Goal: Task Accomplishment & Management: Use online tool/utility

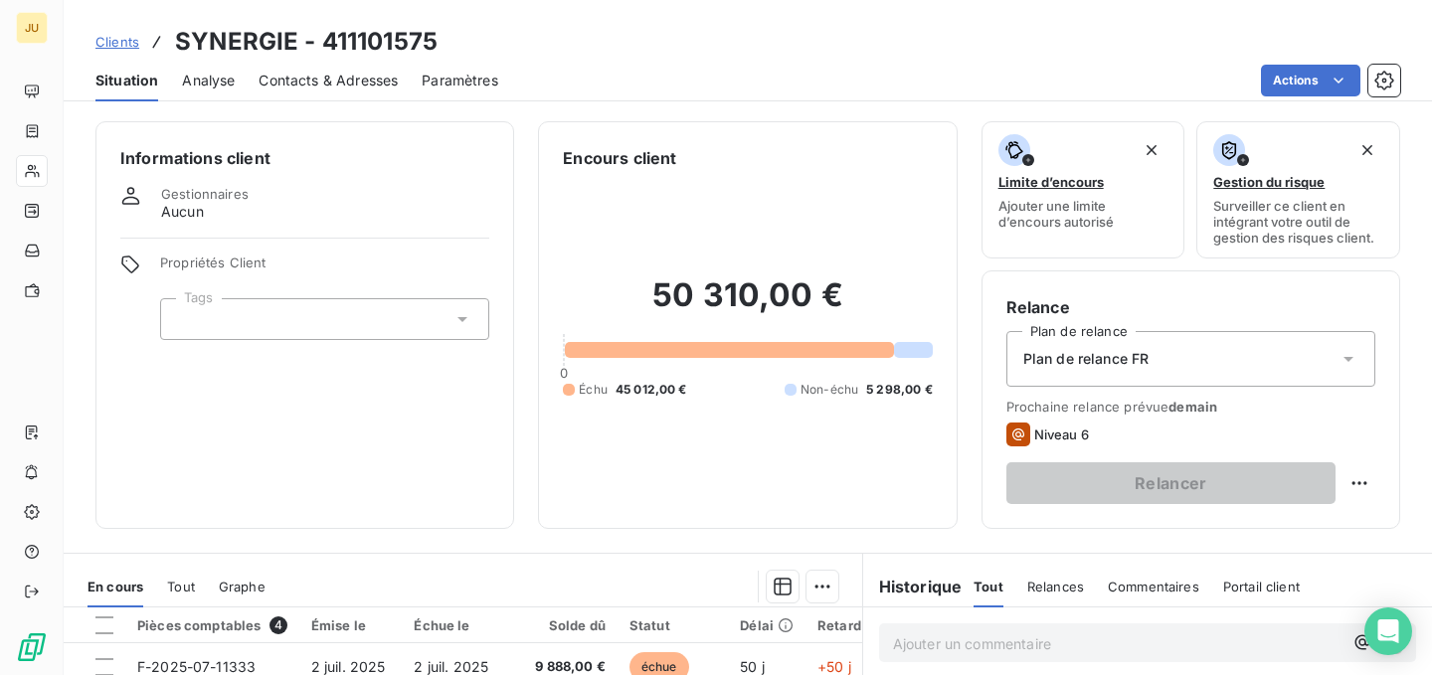
scroll to position [353, 0]
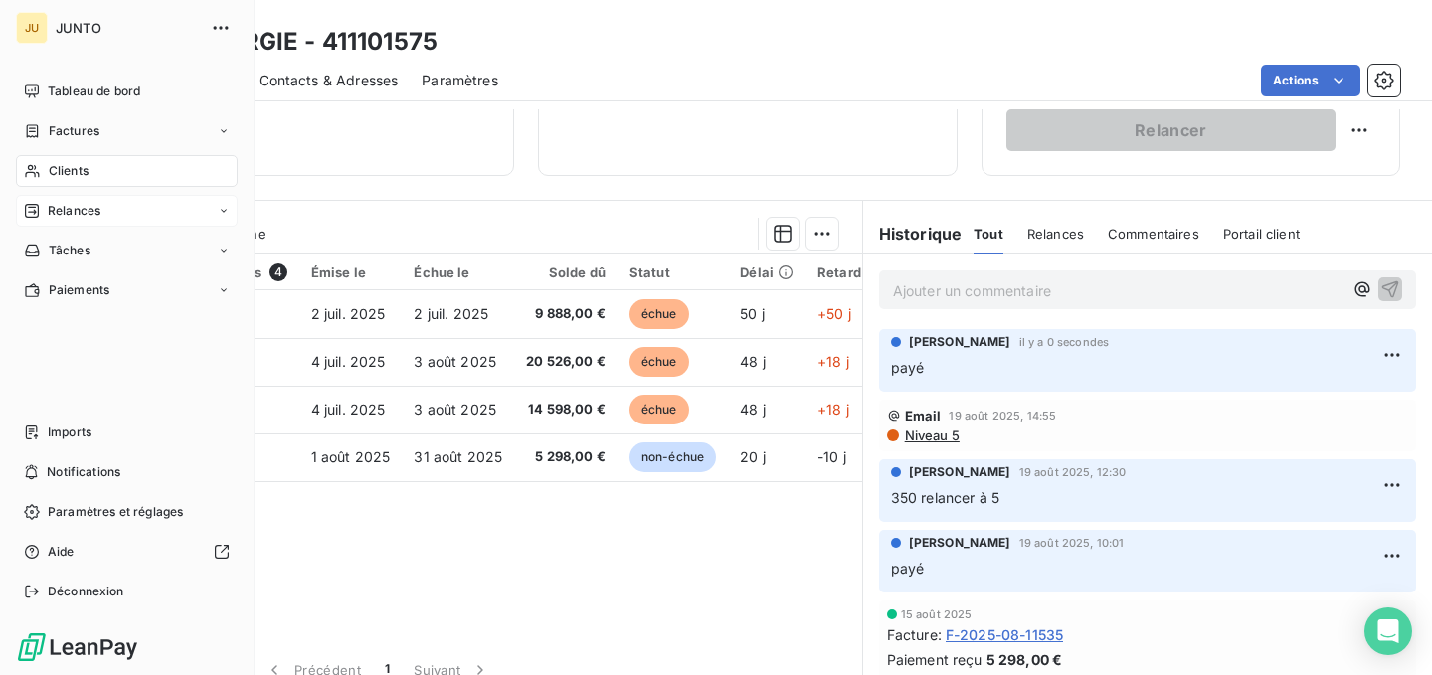
click at [97, 221] on div "Relances" at bounding box center [127, 211] width 222 height 32
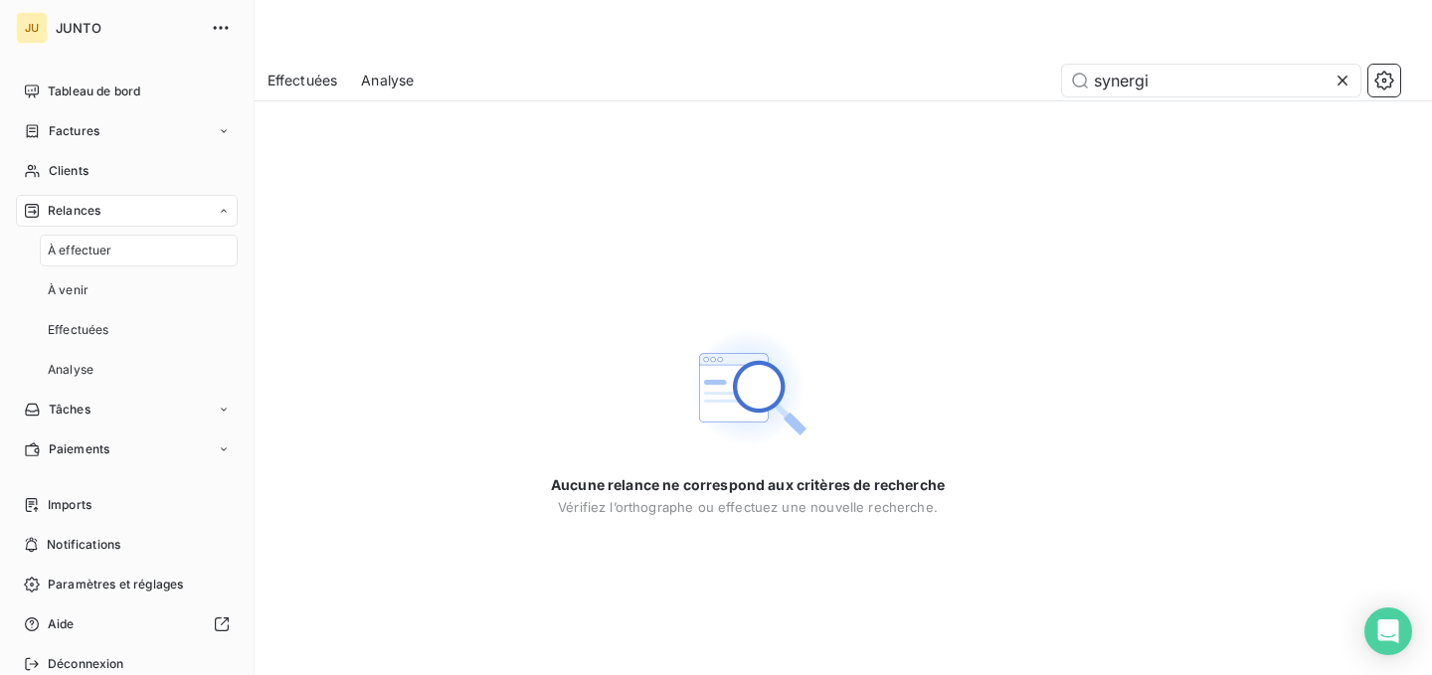
click at [139, 252] on div "À effectuer" at bounding box center [139, 251] width 198 height 32
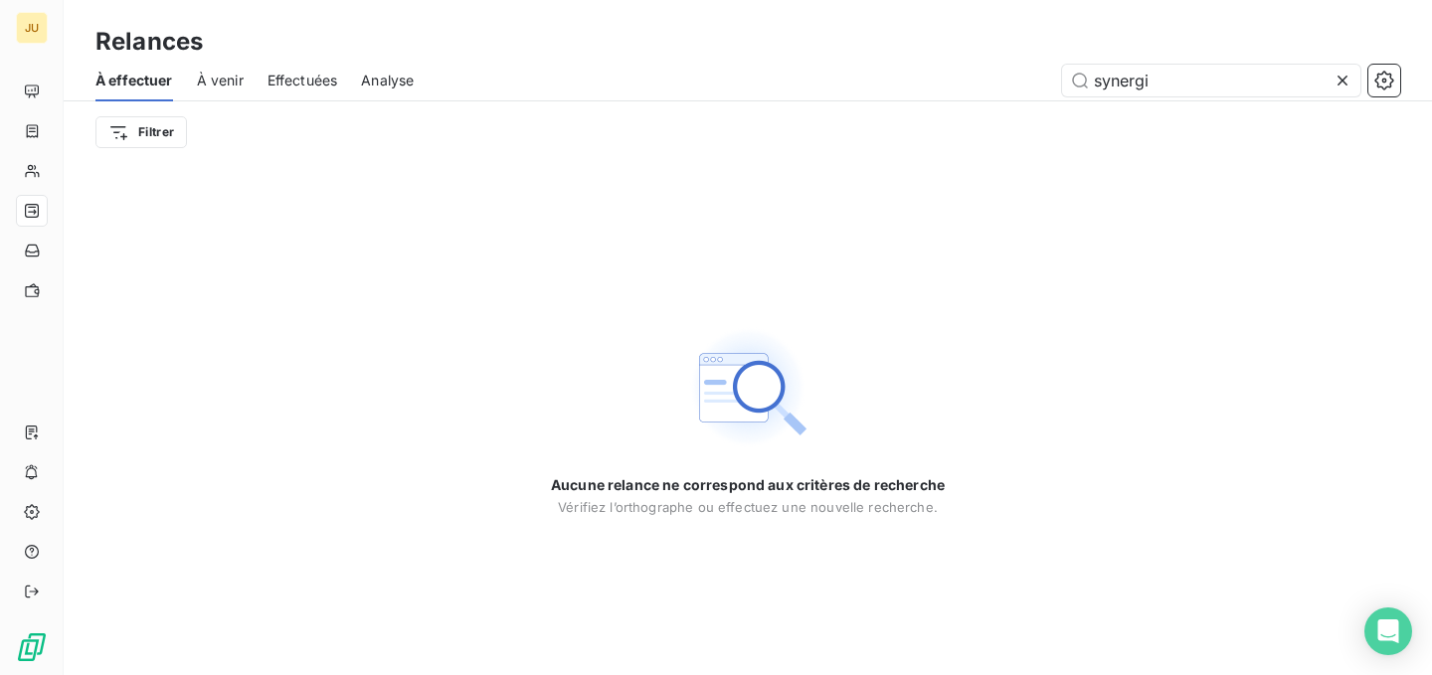
click at [142, 91] on div "À effectuer" at bounding box center [134, 81] width 78 height 42
click at [1339, 80] on icon at bounding box center [1343, 81] width 20 height 20
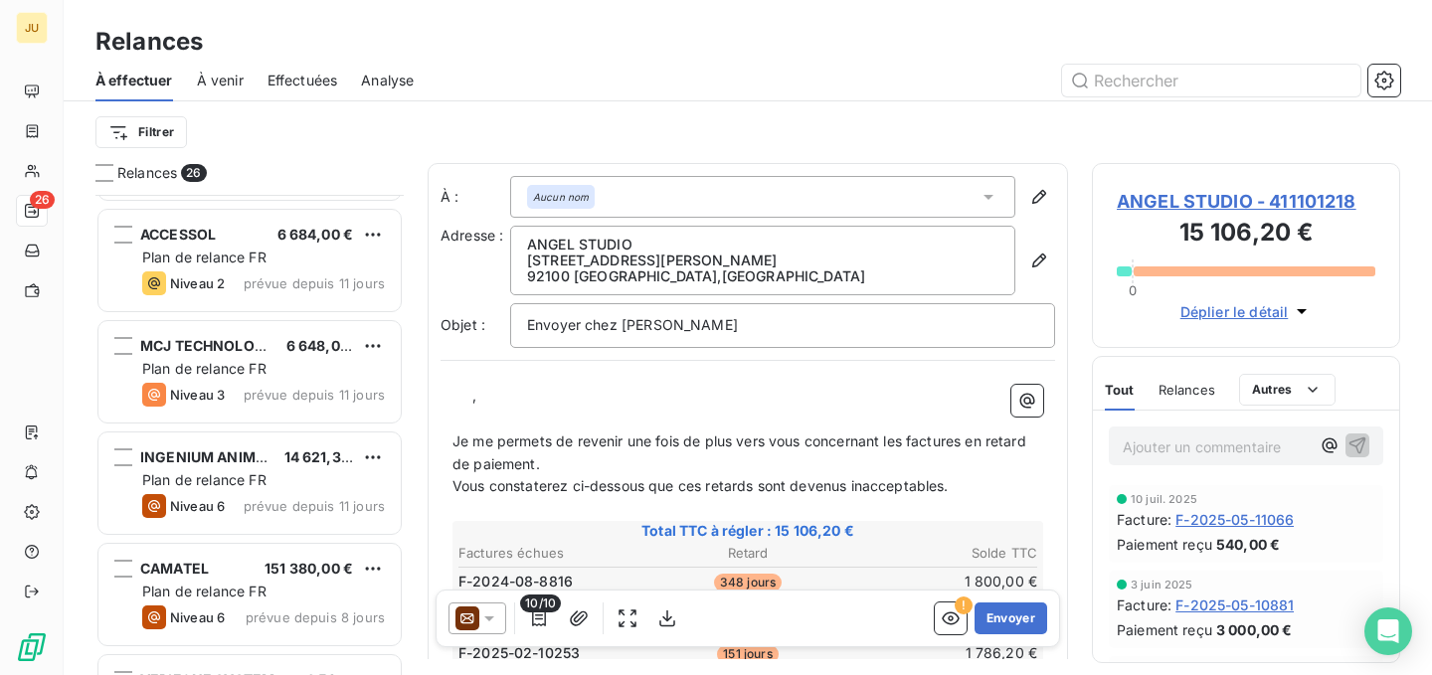
scroll to position [2417, 0]
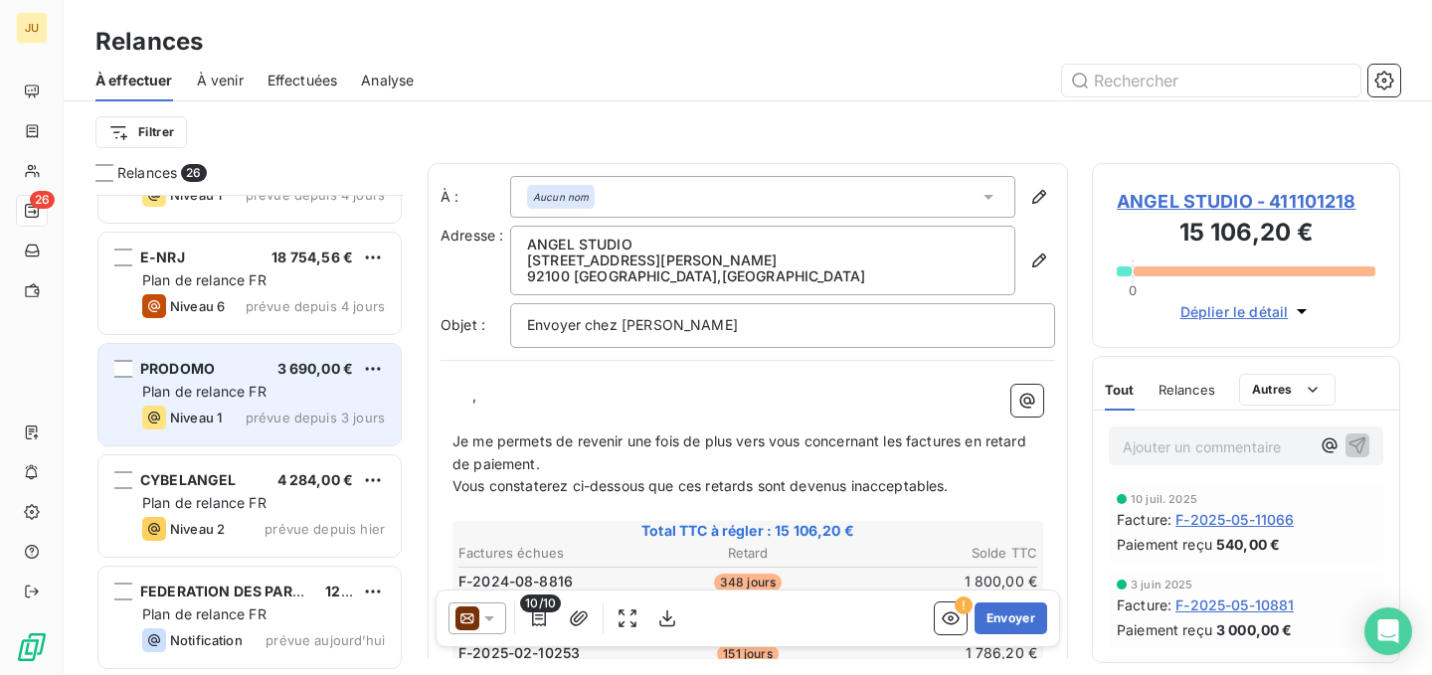
click at [341, 399] on div "Plan de relance FR" at bounding box center [263, 392] width 243 height 20
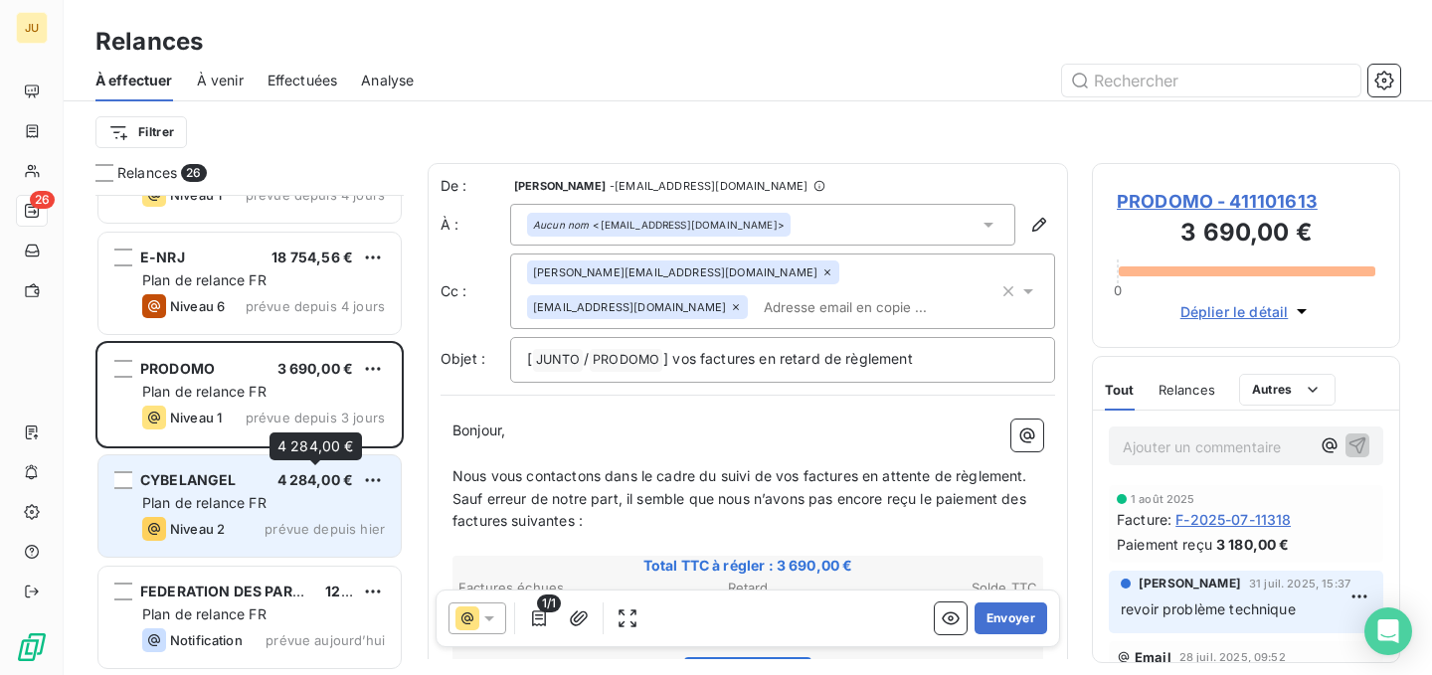
click at [311, 483] on span "4 284,00 €" at bounding box center [316, 479] width 77 height 17
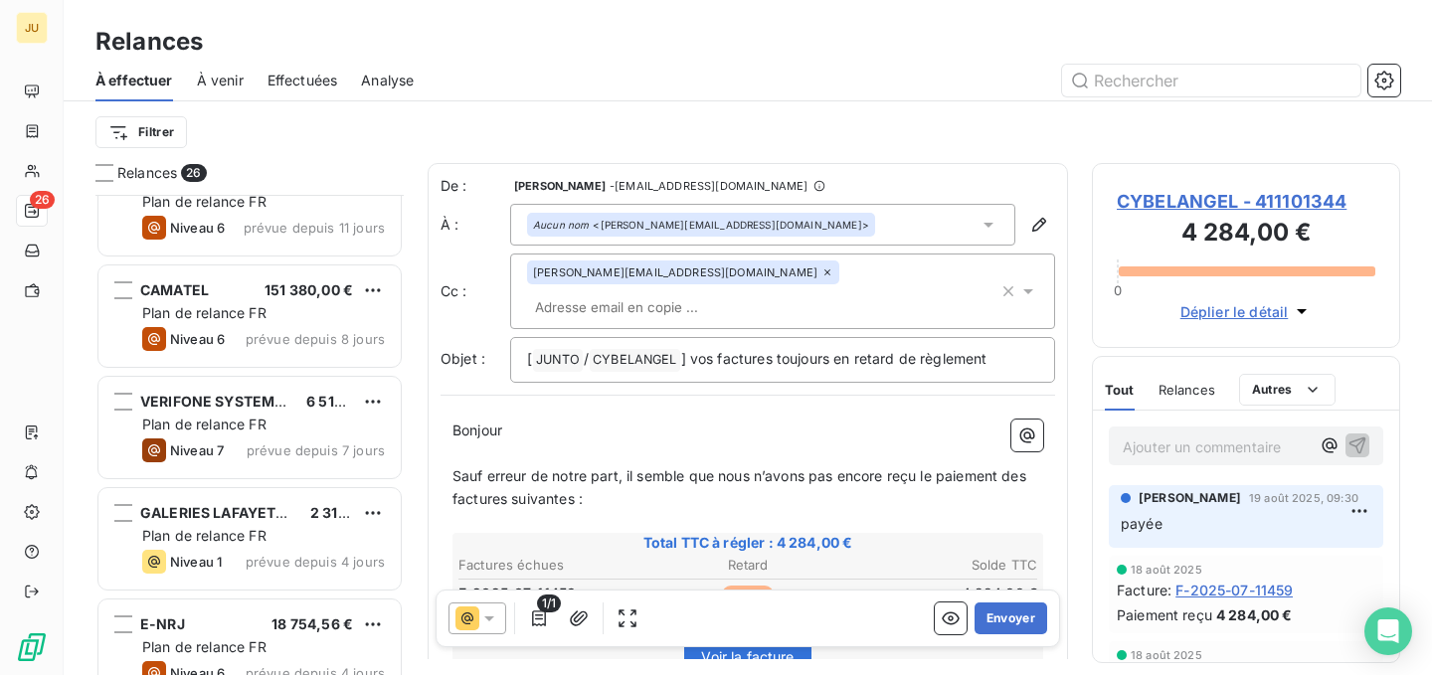
scroll to position [2022, 0]
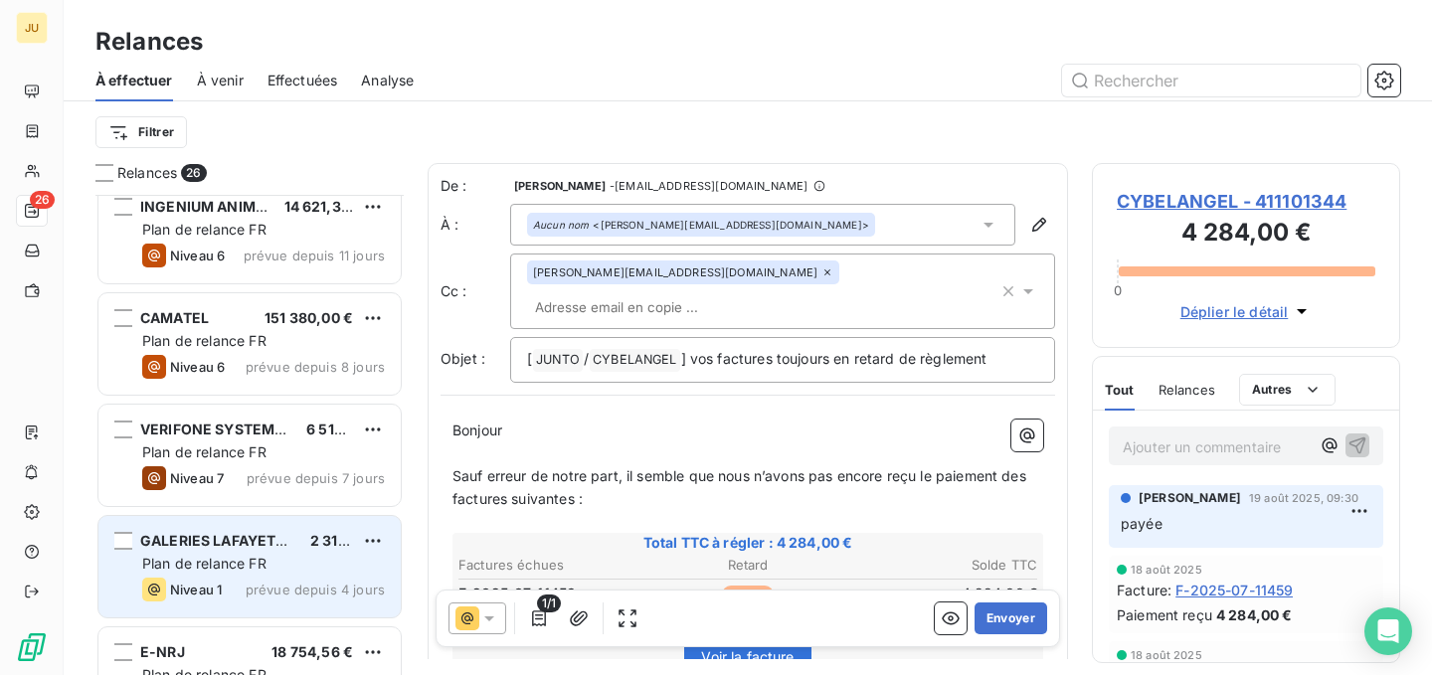
click at [301, 561] on div "Plan de relance FR" at bounding box center [263, 564] width 243 height 20
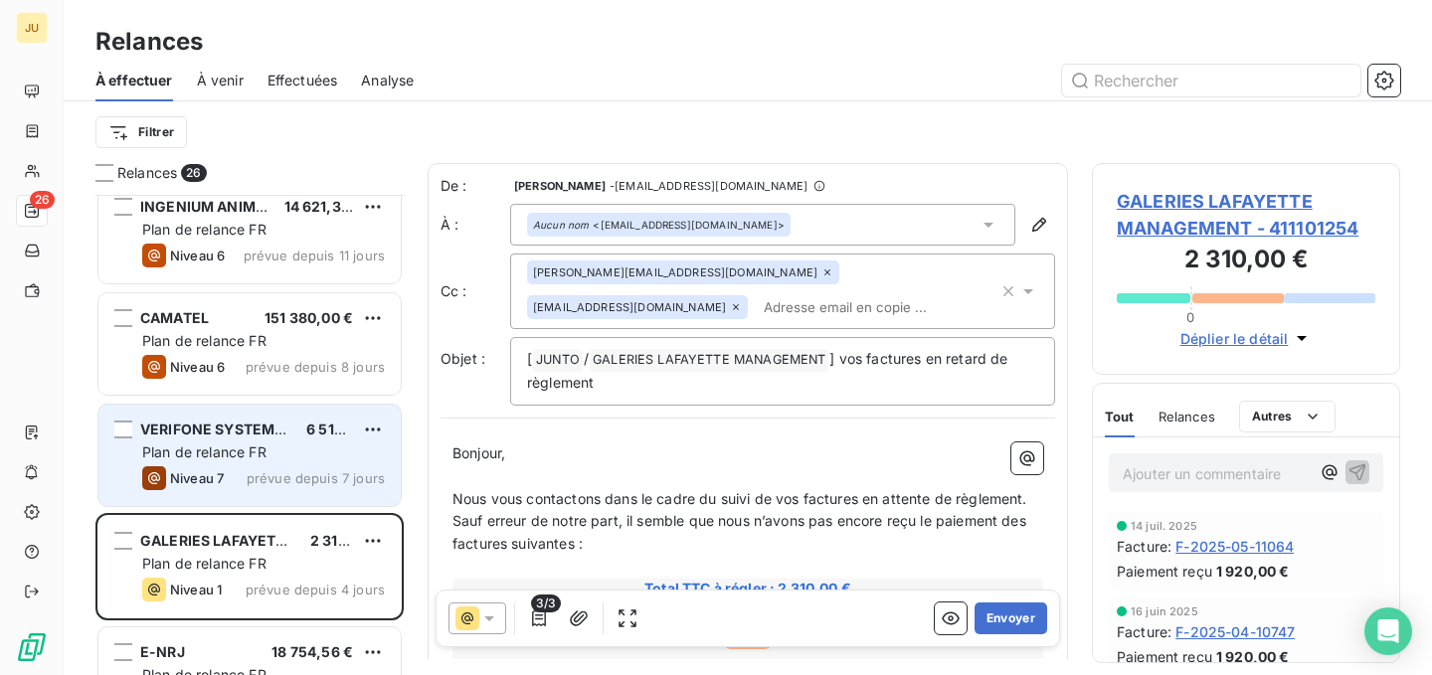
click at [294, 461] on div "Plan de relance FR" at bounding box center [263, 453] width 243 height 20
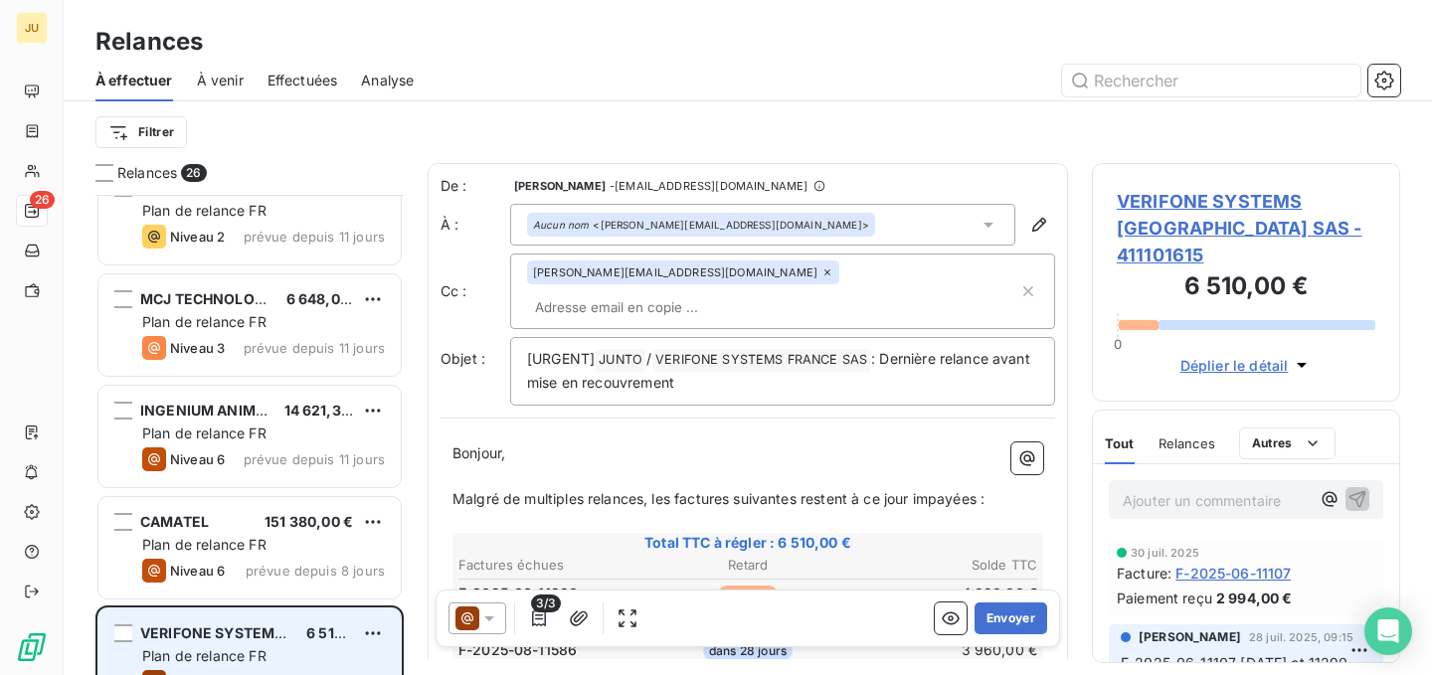
scroll to position [1788, 0]
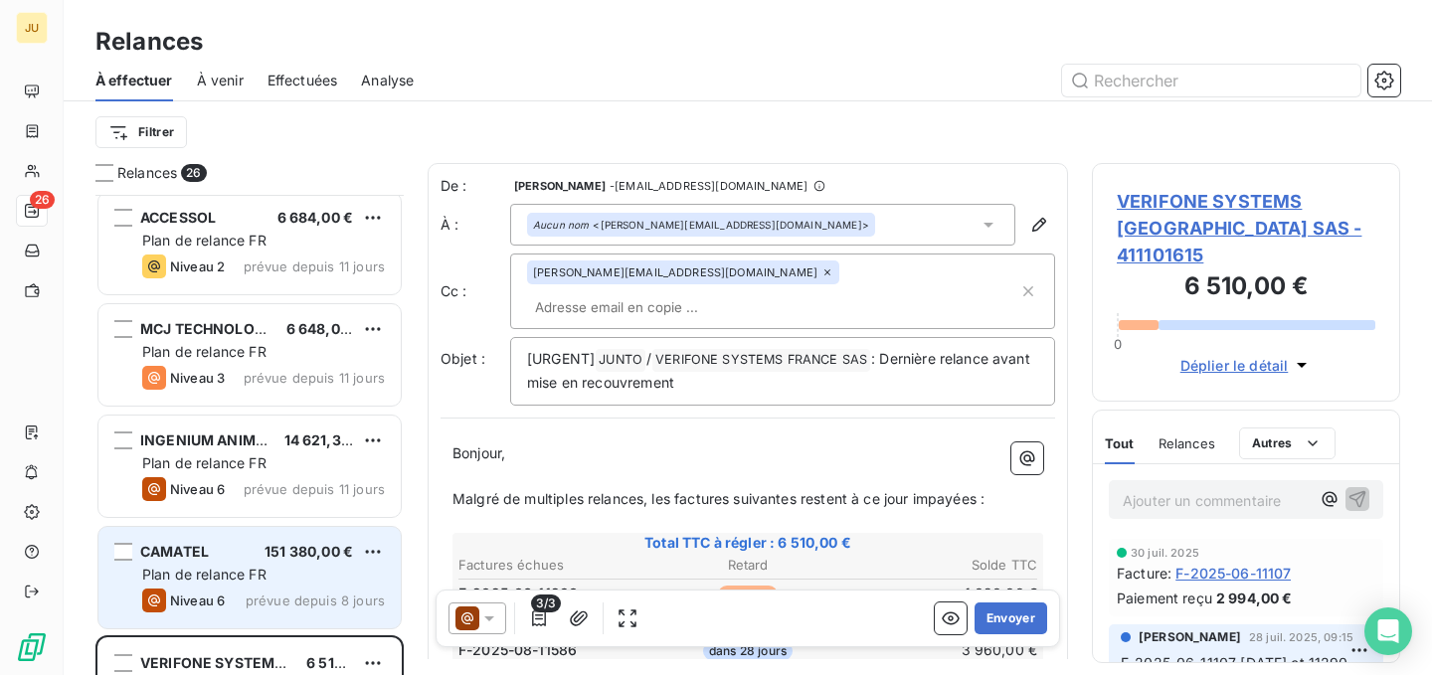
click at [304, 529] on div "CAMATEL 151 380,00 € Plan de relance FR Niveau 6 prévue depuis 8 jours" at bounding box center [249, 577] width 302 height 101
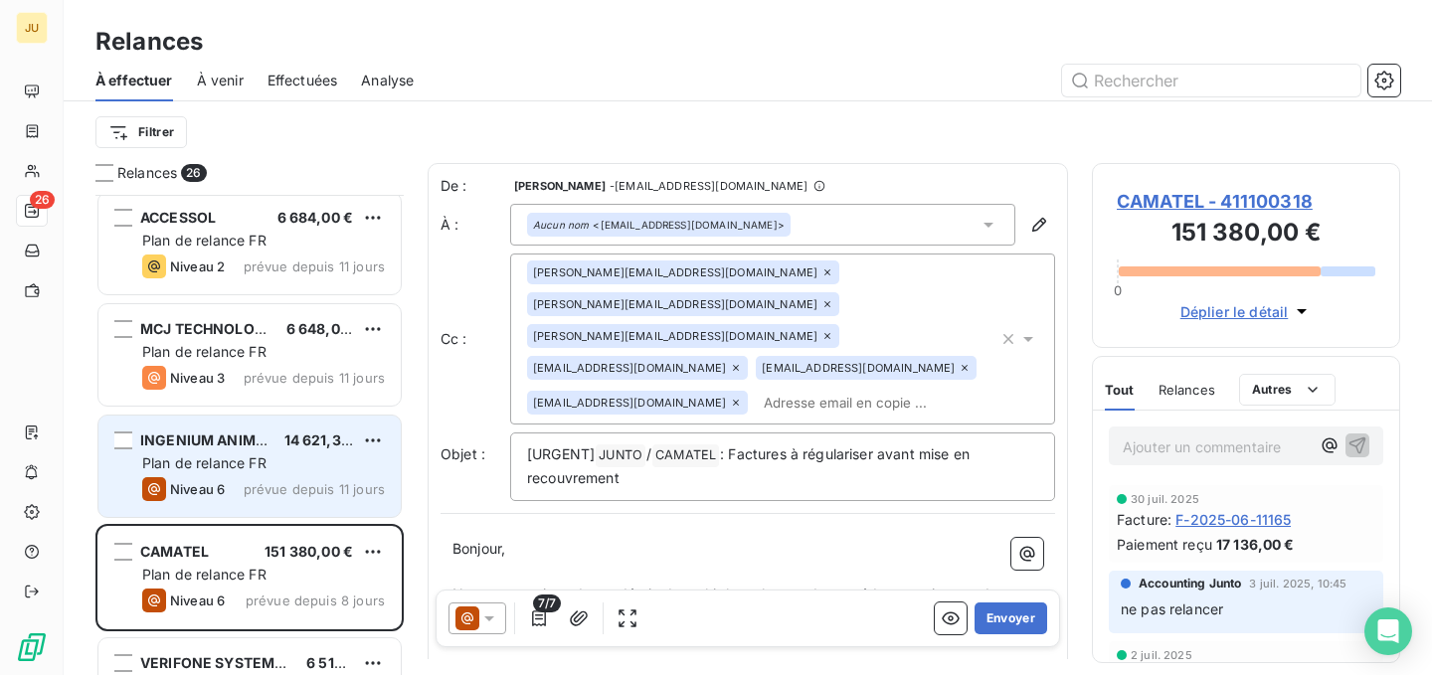
click at [298, 447] on span "14 621,38 €" at bounding box center [324, 440] width 80 height 17
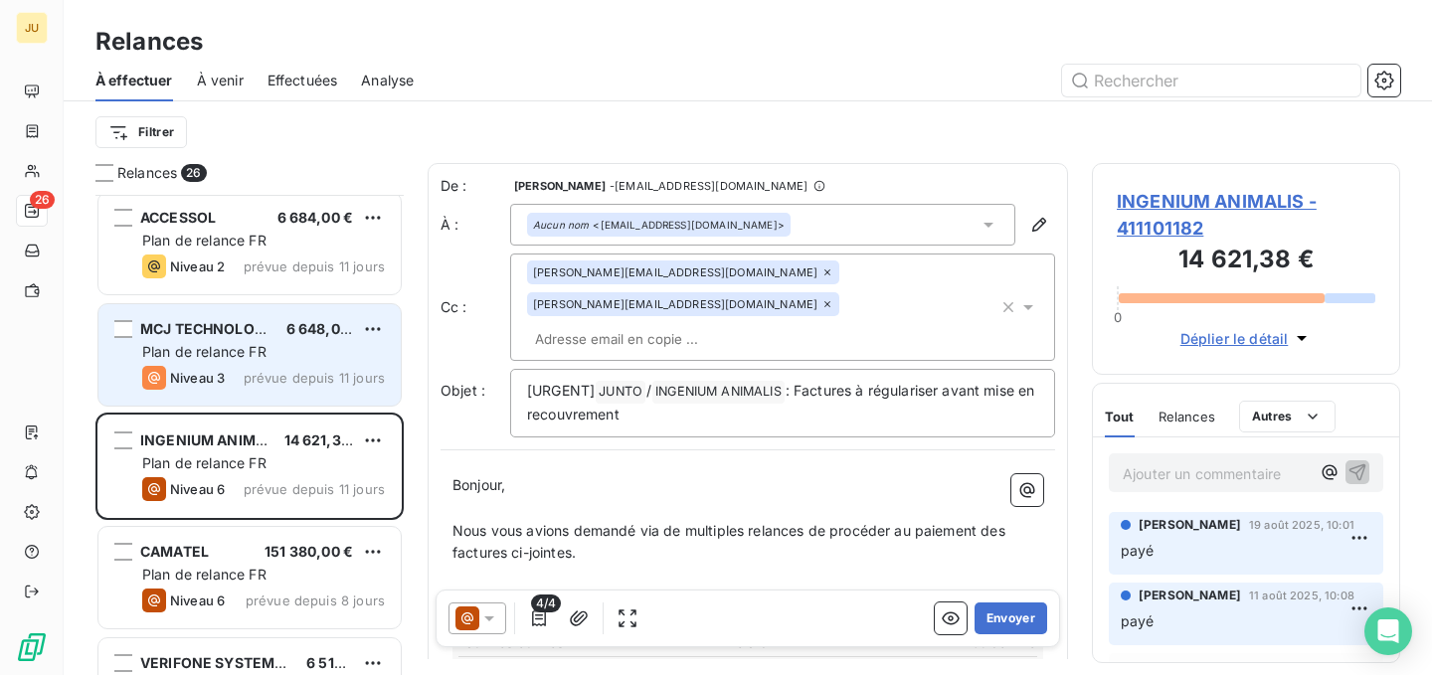
click at [292, 386] on div "Niveau 3 prévue depuis 11 jours" at bounding box center [263, 378] width 243 height 24
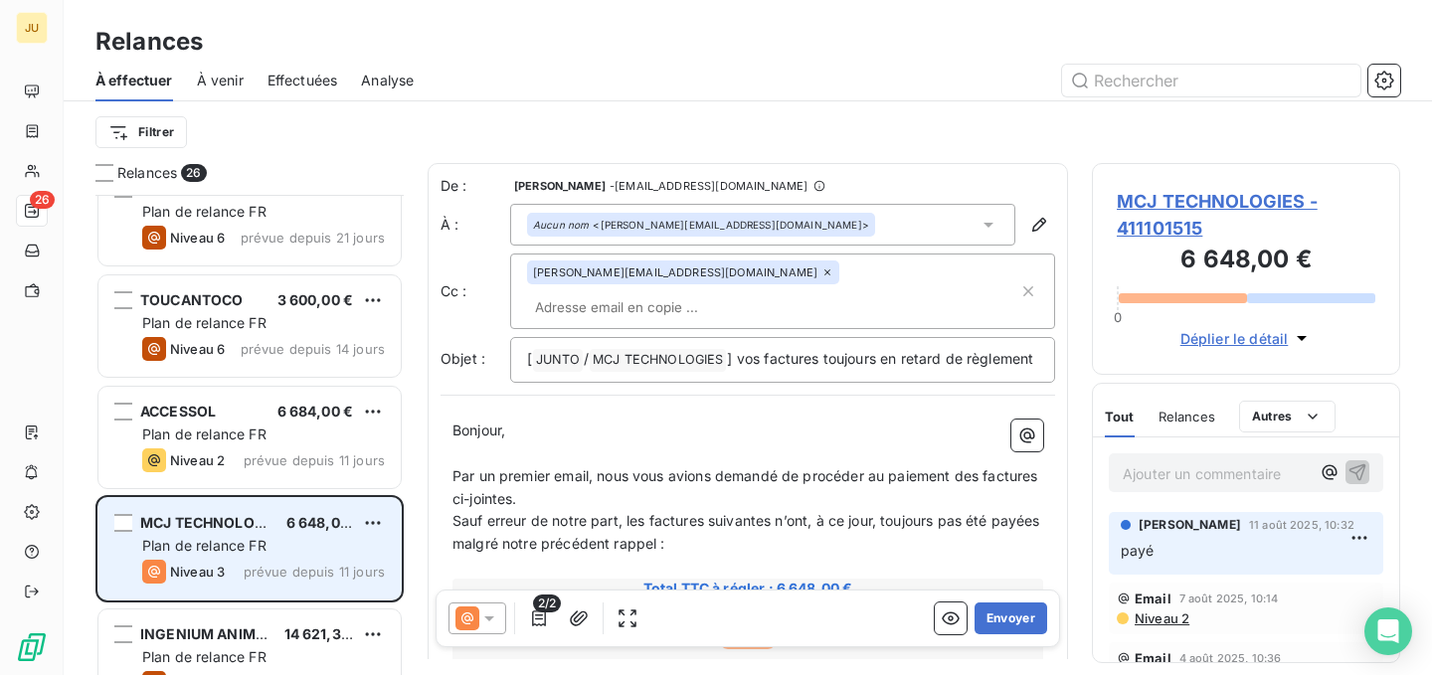
scroll to position [1592, 0]
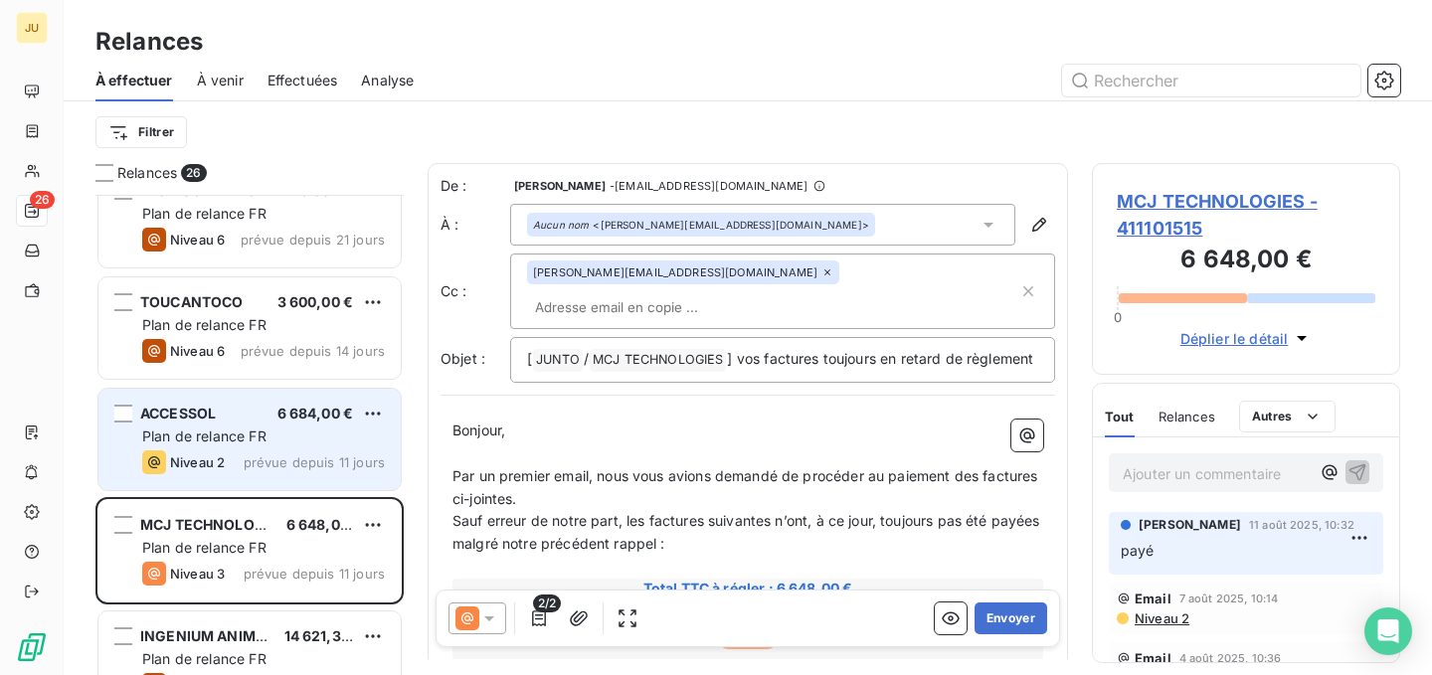
click at [296, 427] on div "Plan de relance FR" at bounding box center [263, 437] width 243 height 20
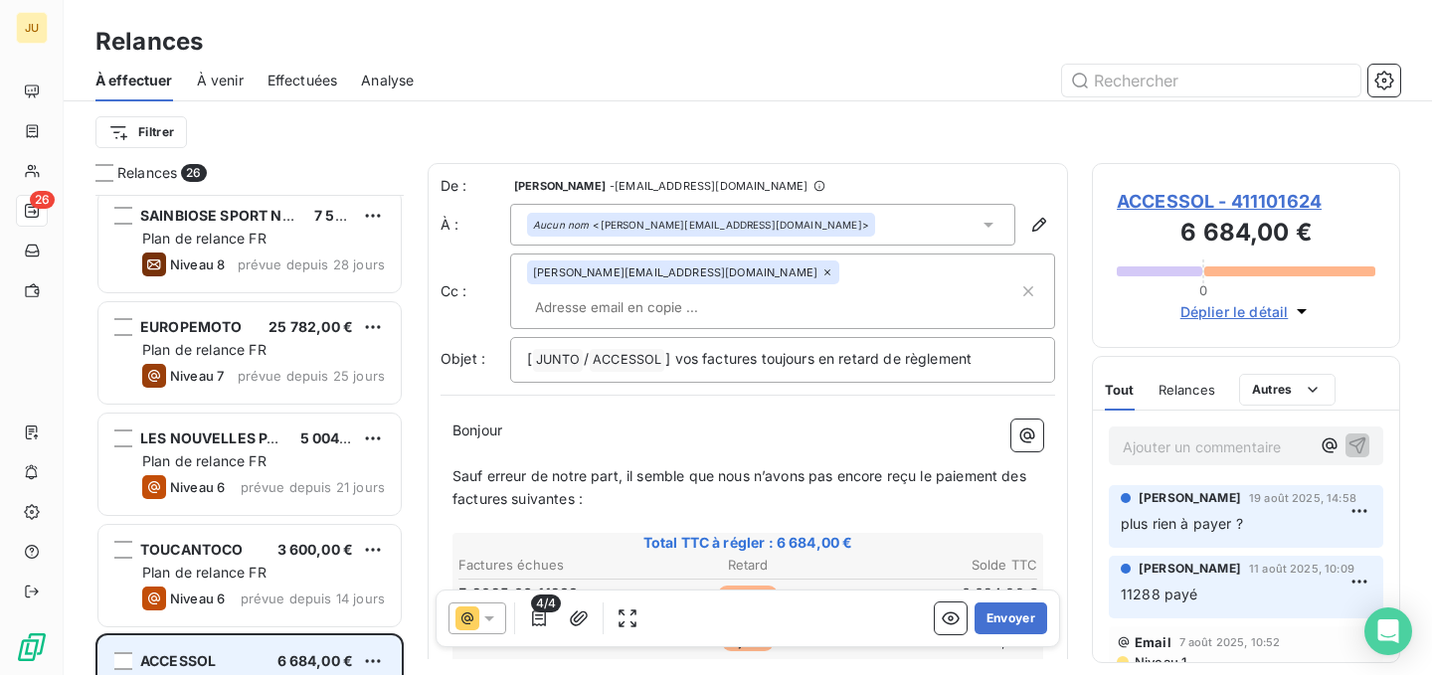
scroll to position [1342, 0]
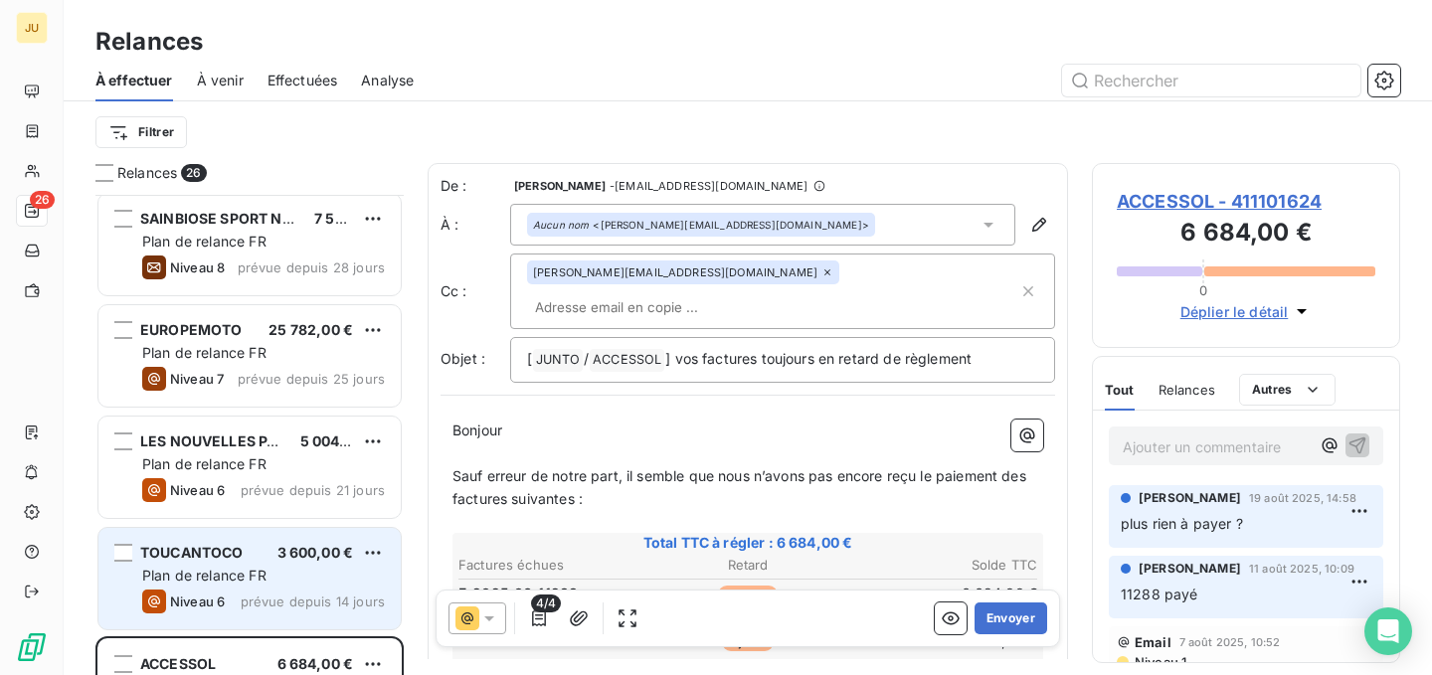
click at [316, 554] on span "3 600,00 €" at bounding box center [316, 552] width 77 height 17
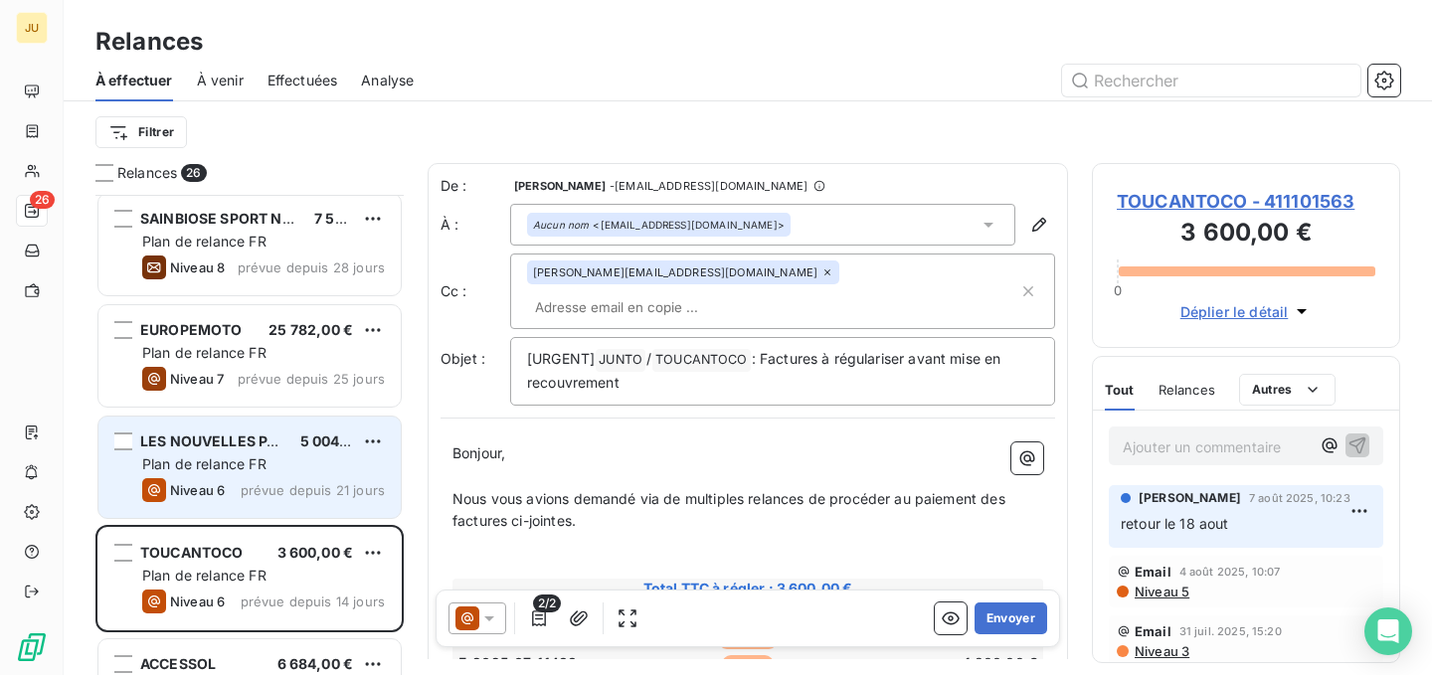
click at [298, 485] on span "prévue depuis 21 jours" at bounding box center [313, 490] width 144 height 16
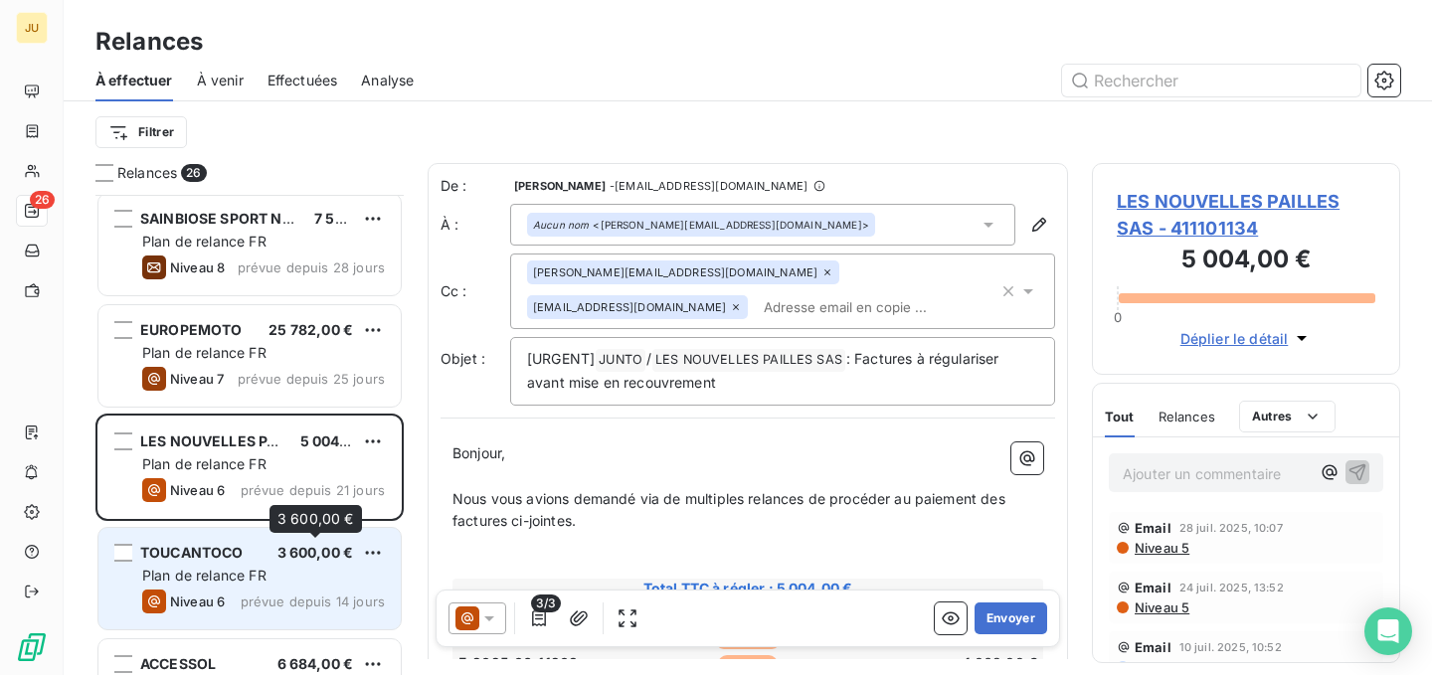
click at [308, 558] on span "3 600,00 €" at bounding box center [316, 552] width 77 height 17
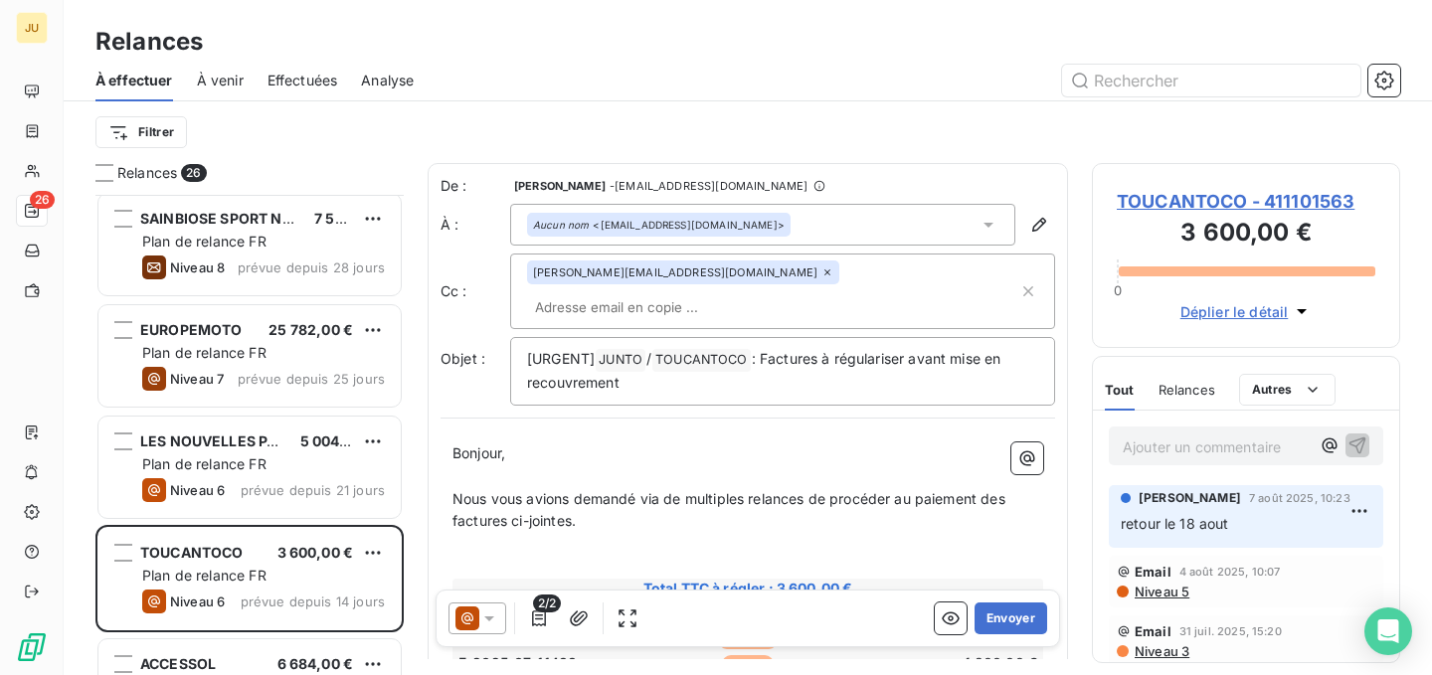
click at [757, 292] on input "text" at bounding box center [642, 307] width 230 height 30
paste input "[PERSON_NAME][EMAIL_ADDRESS][PERSON_NAME][DOMAIN_NAME]"
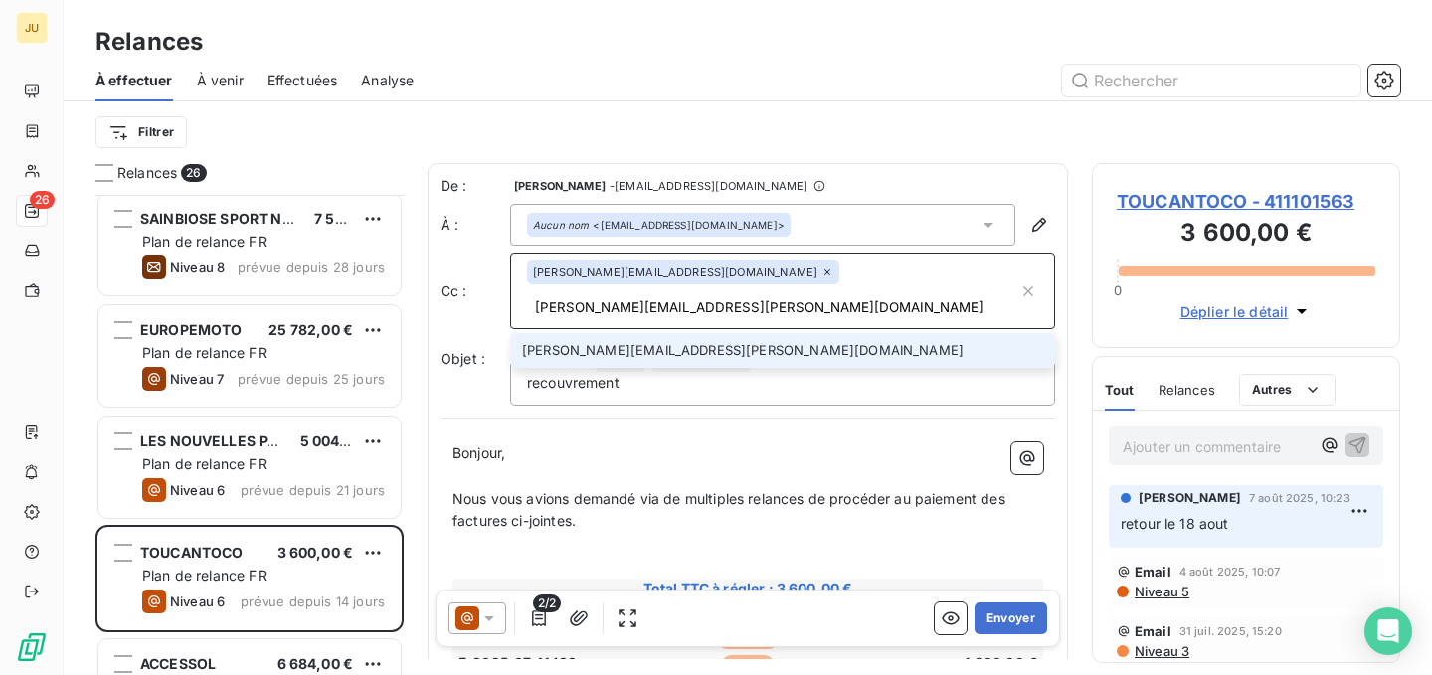
type input "[PERSON_NAME][EMAIL_ADDRESS][PERSON_NAME][DOMAIN_NAME]"
click at [804, 333] on li "[PERSON_NAME][EMAIL_ADDRESS][PERSON_NAME][DOMAIN_NAME]" at bounding box center [782, 350] width 545 height 35
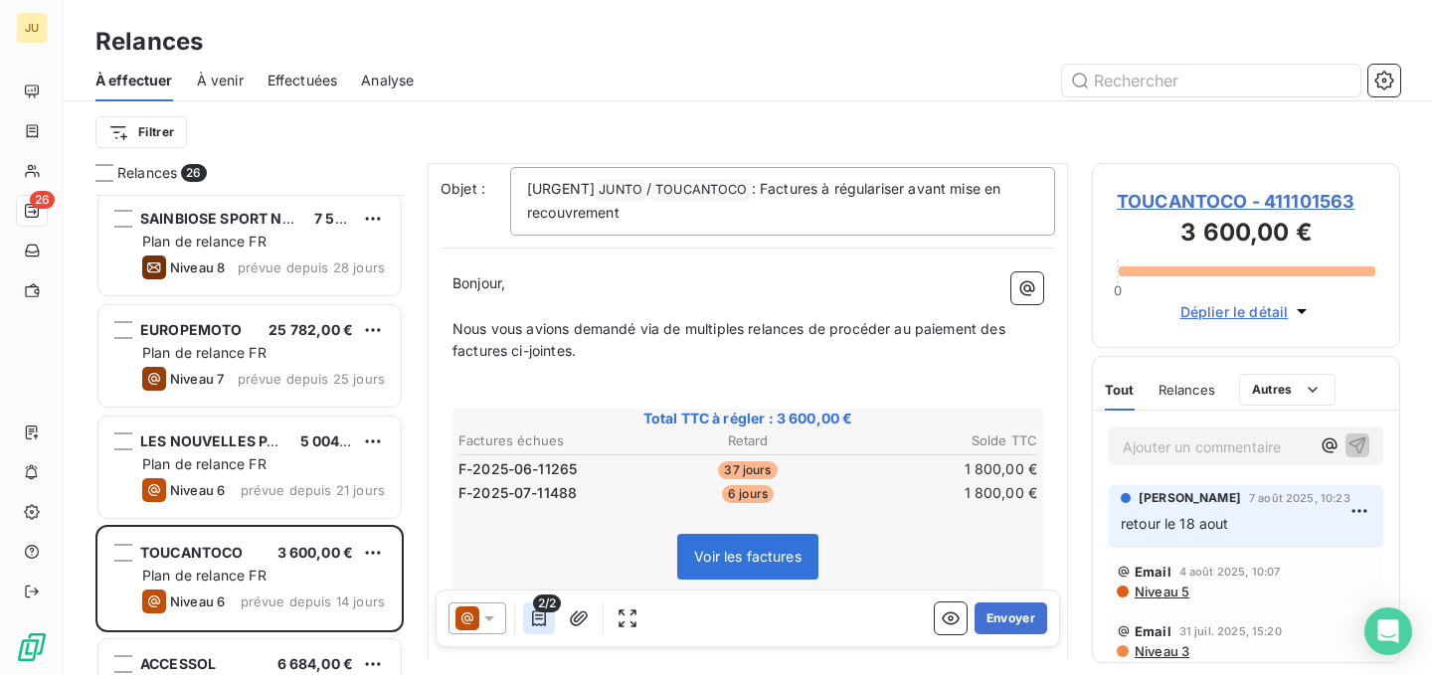
scroll to position [286, 0]
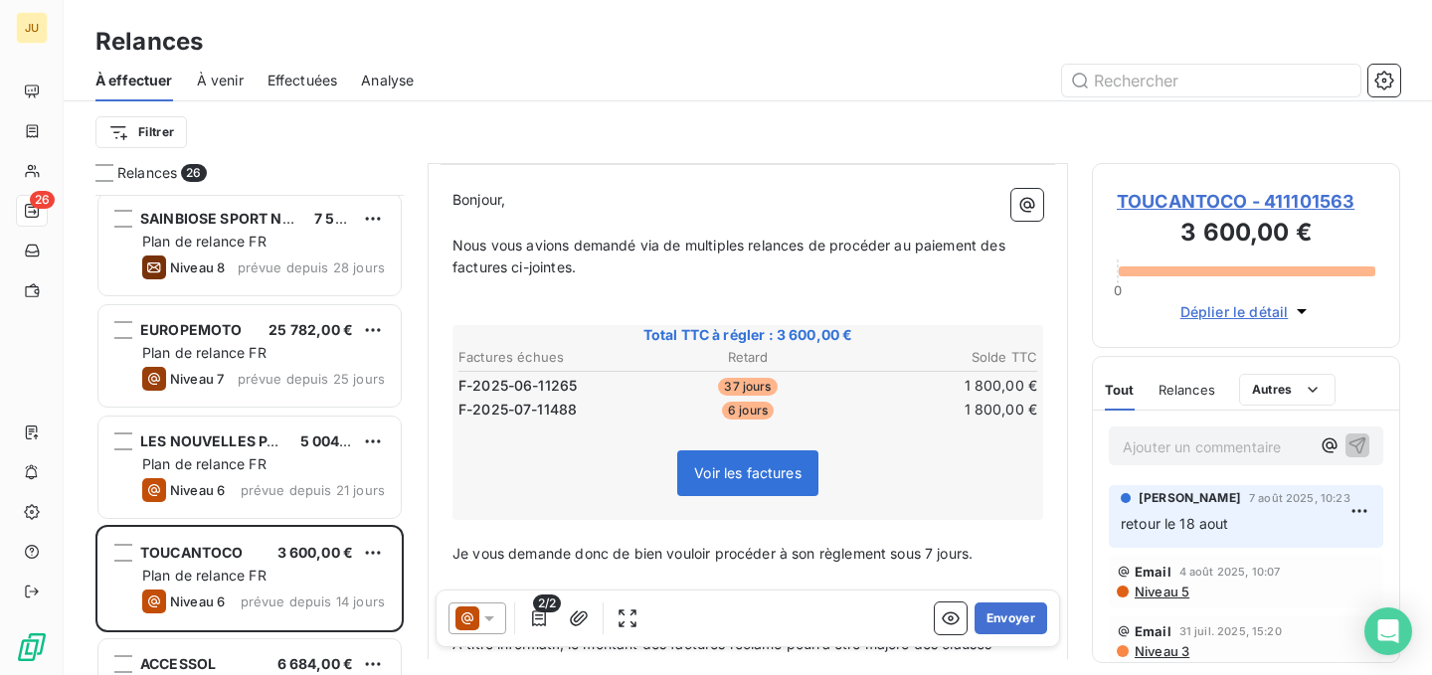
click at [485, 625] on icon at bounding box center [489, 619] width 20 height 20
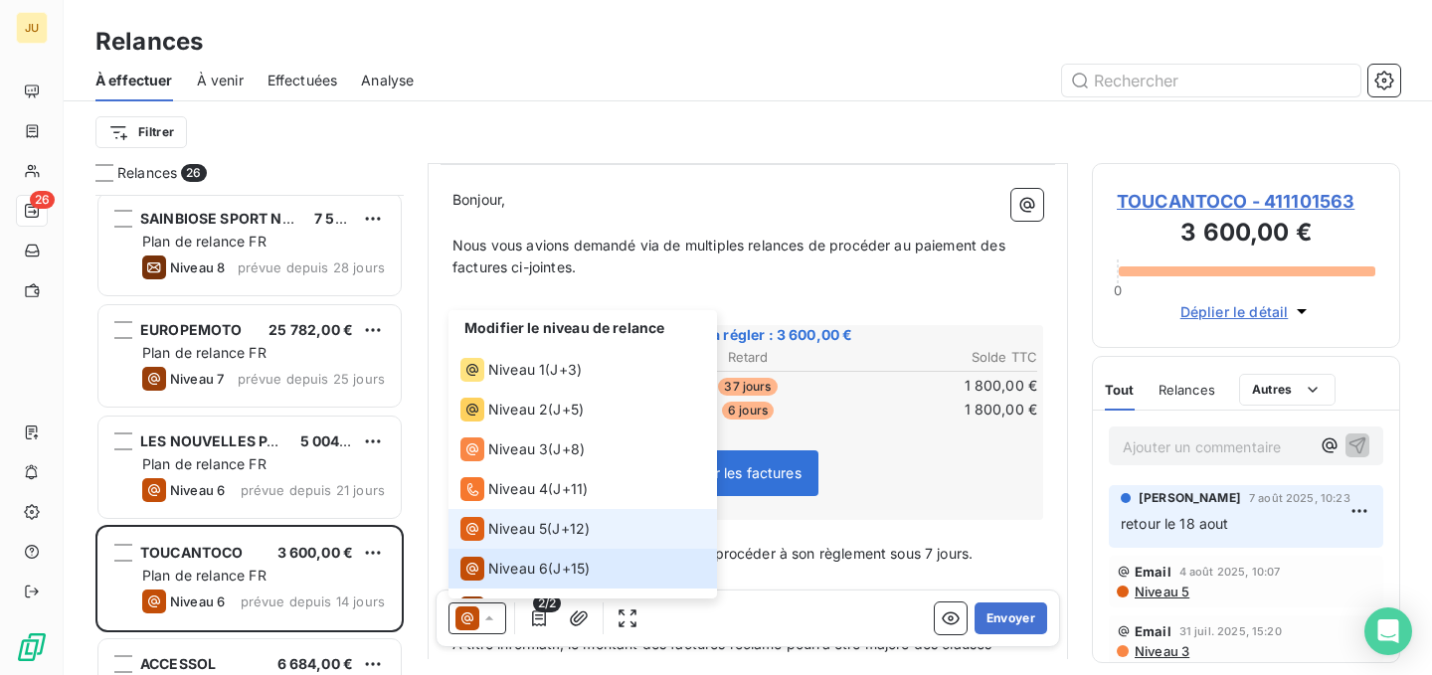
click at [510, 532] on span "Niveau 5" at bounding box center [517, 529] width 59 height 20
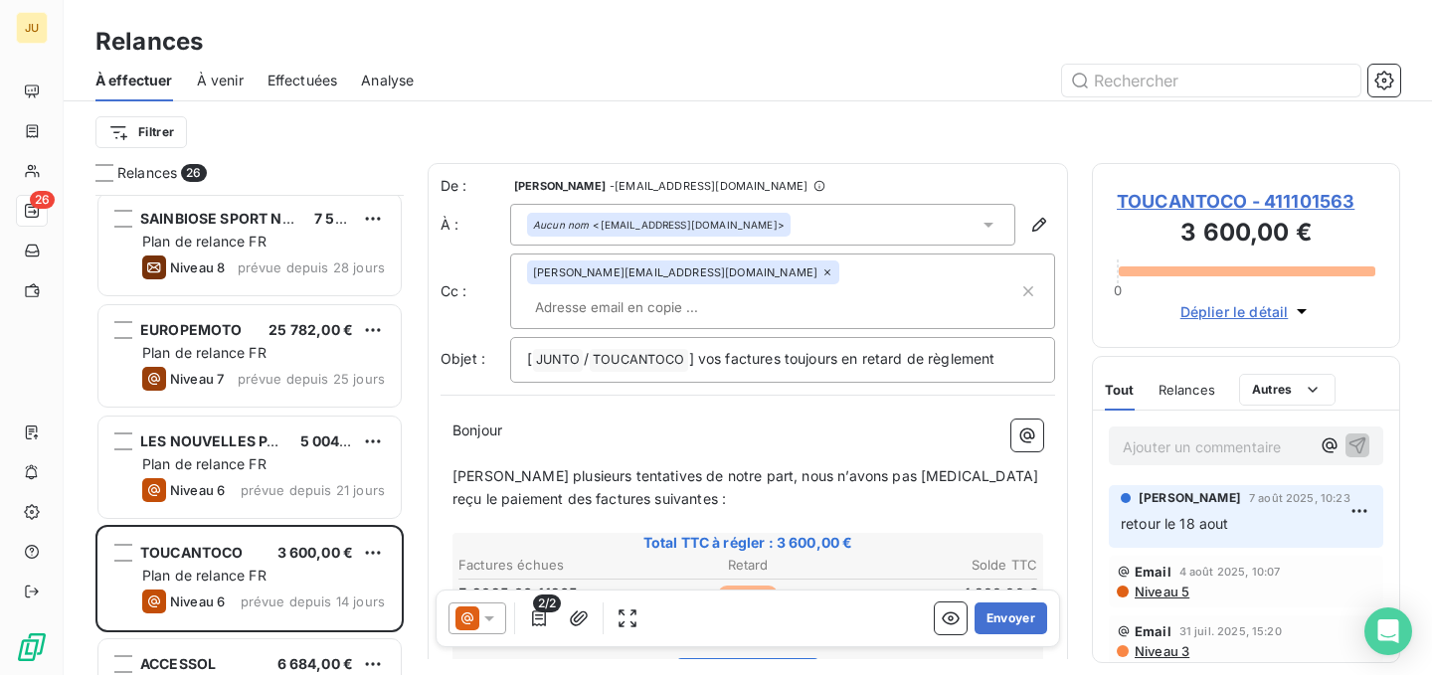
click at [757, 292] on input "text" at bounding box center [642, 307] width 230 height 30
paste input "[PERSON_NAME][EMAIL_ADDRESS][PERSON_NAME][DOMAIN_NAME]"
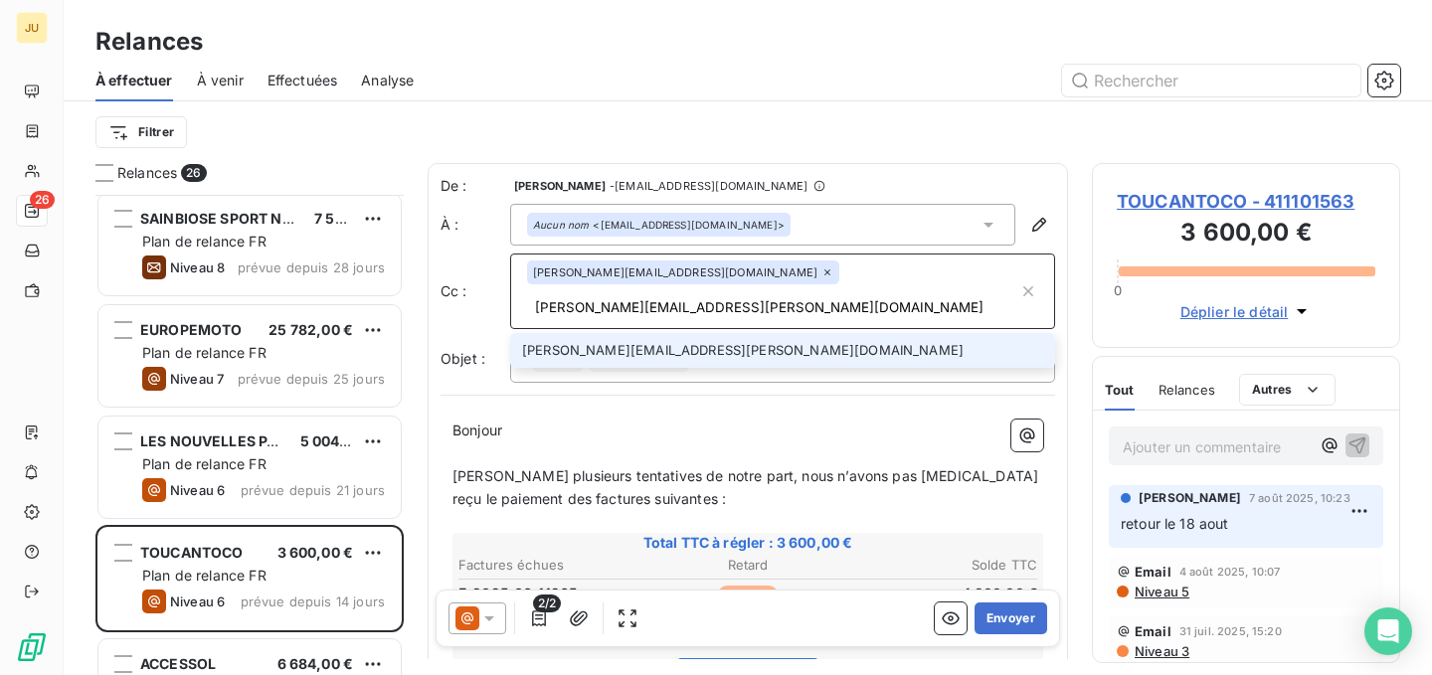
type input "[PERSON_NAME][EMAIL_ADDRESS][PERSON_NAME][DOMAIN_NAME]"
click at [784, 333] on li "[PERSON_NAME][EMAIL_ADDRESS][PERSON_NAME][DOMAIN_NAME]" at bounding box center [782, 350] width 545 height 35
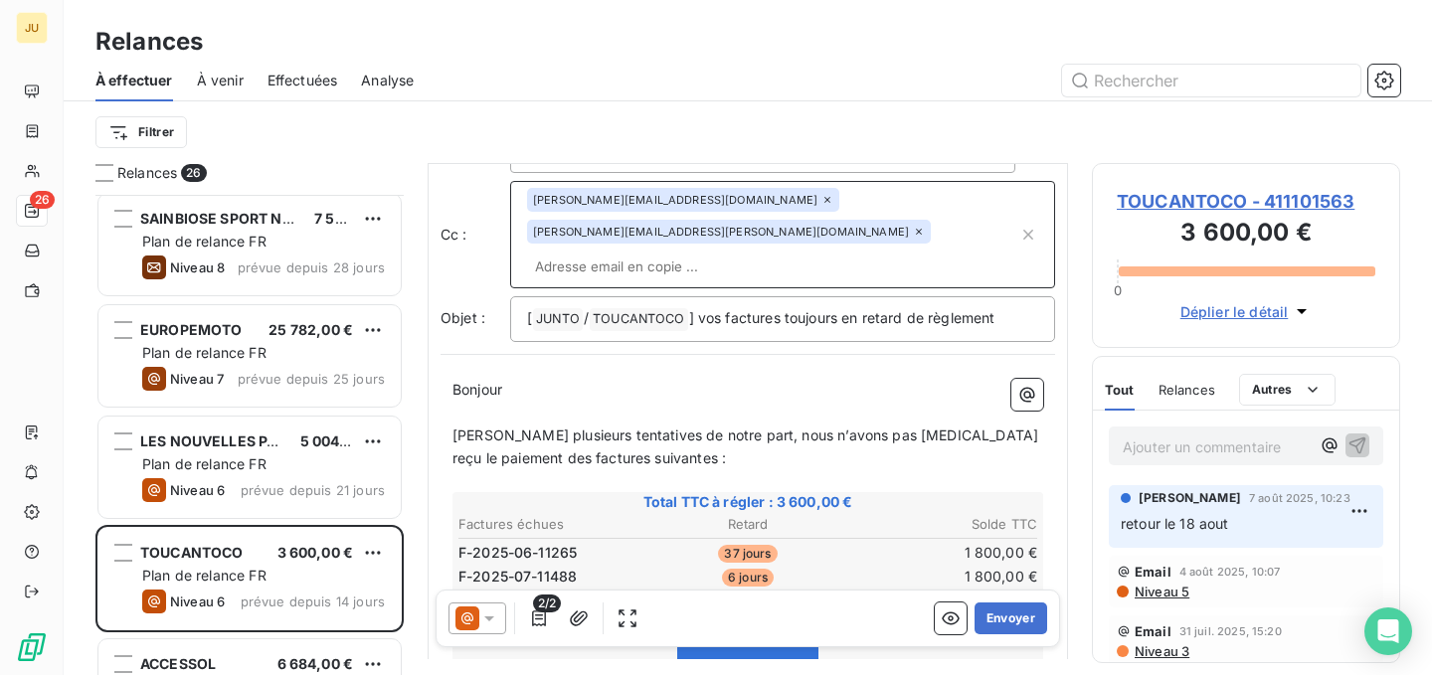
scroll to position [0, 0]
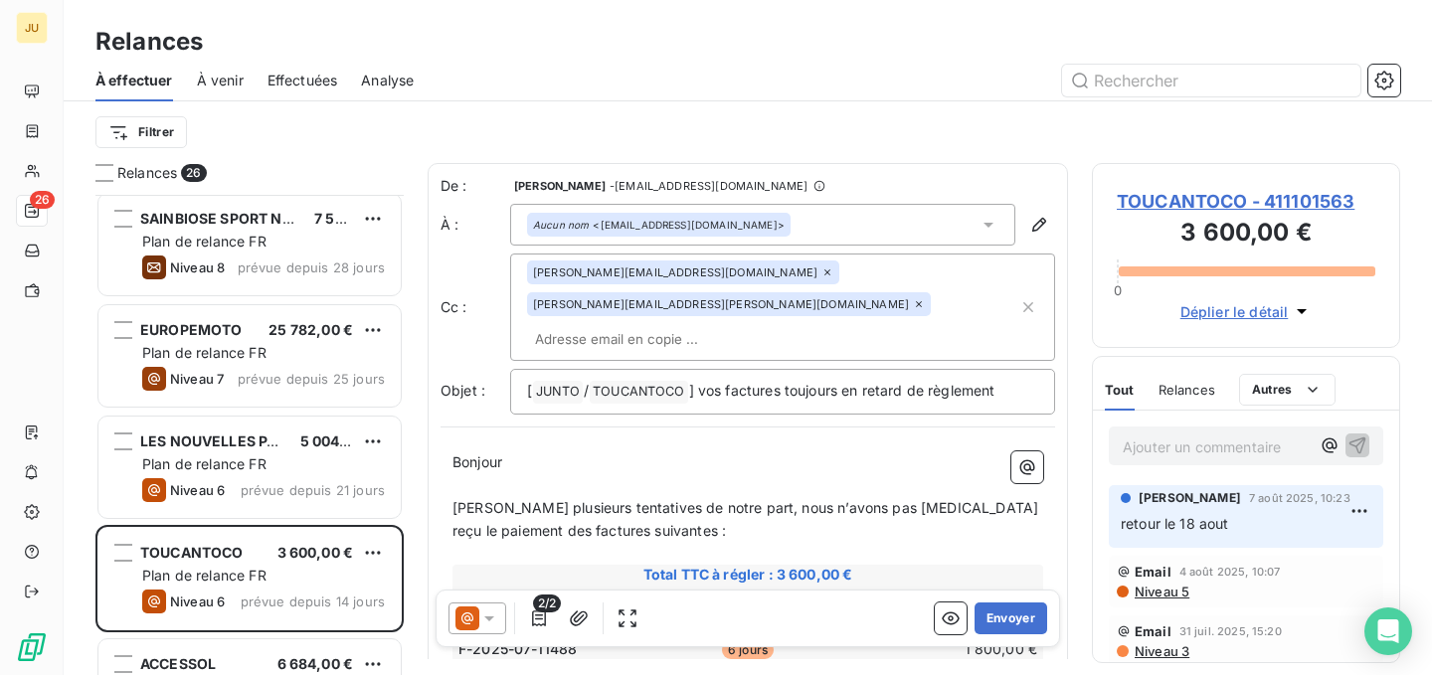
click at [488, 620] on icon at bounding box center [489, 619] width 10 height 5
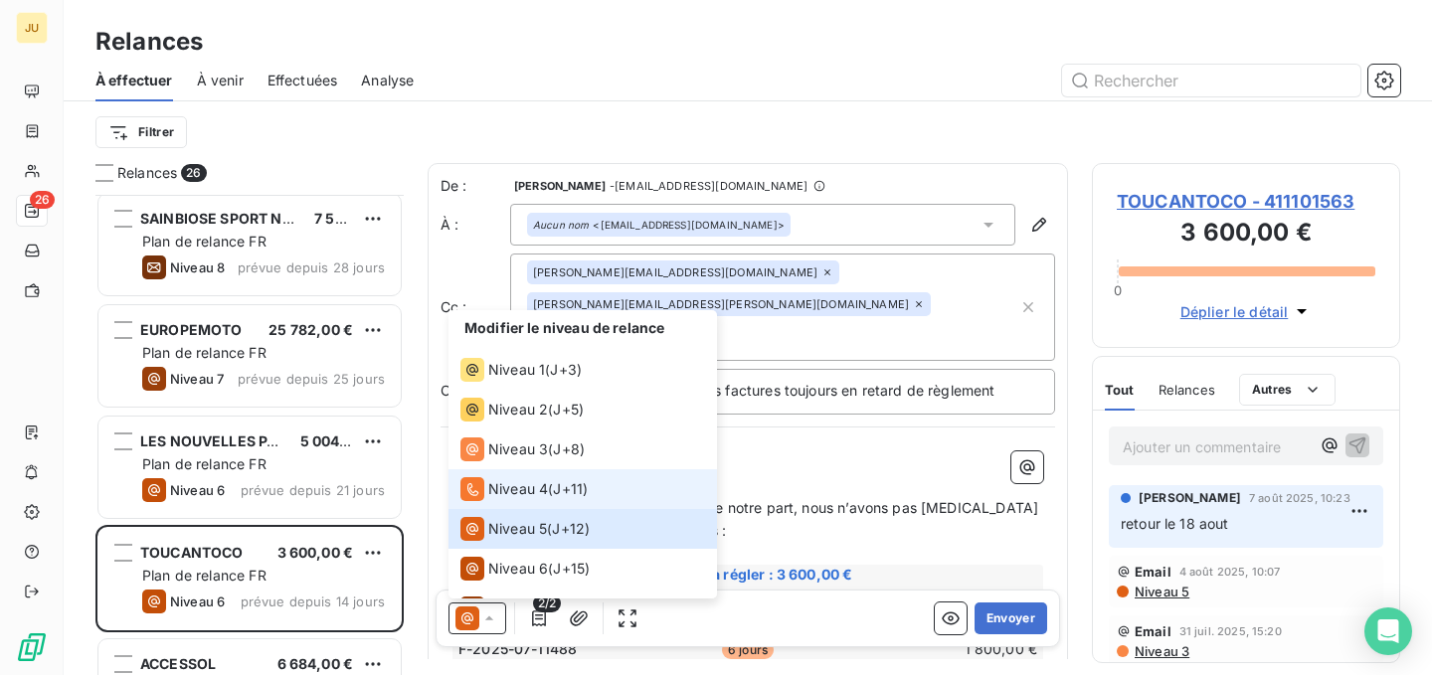
click at [550, 495] on div "Niveau 4 ( J+11 )" at bounding box center [524, 489] width 127 height 24
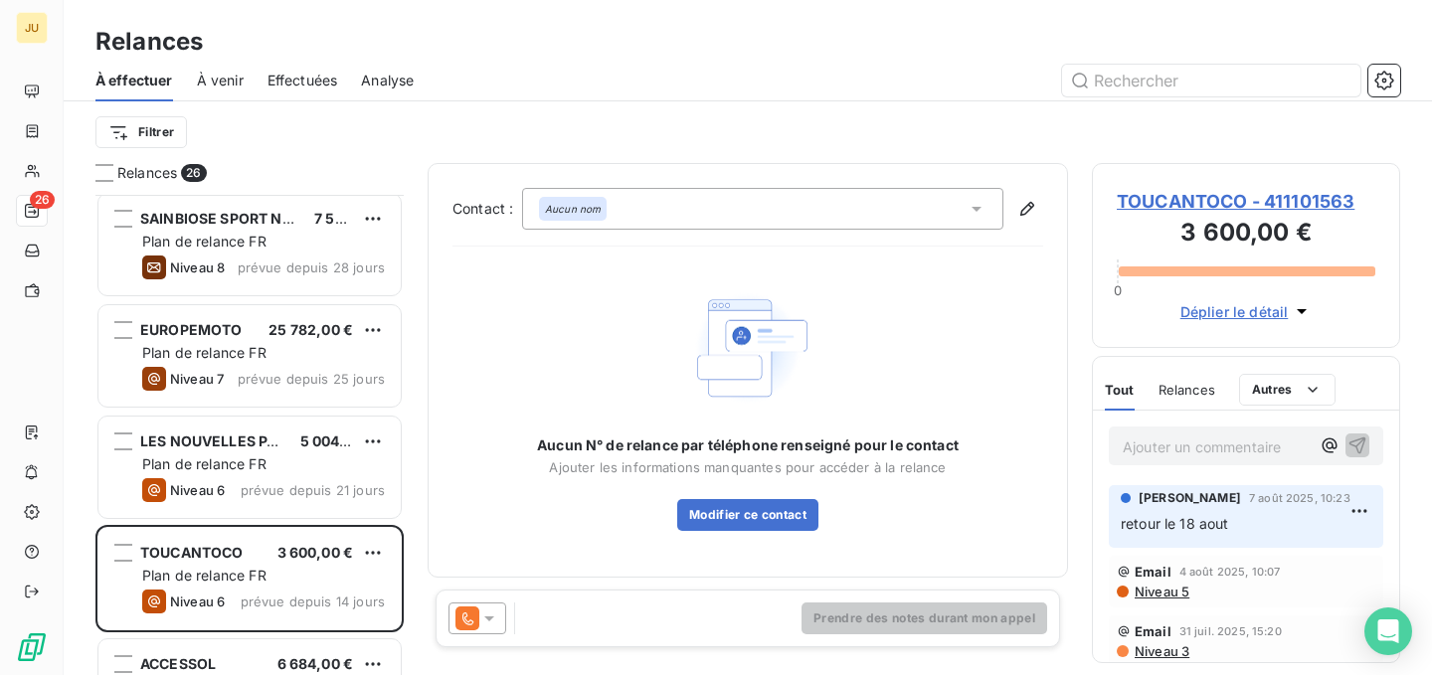
click at [477, 629] on icon at bounding box center [468, 619] width 24 height 24
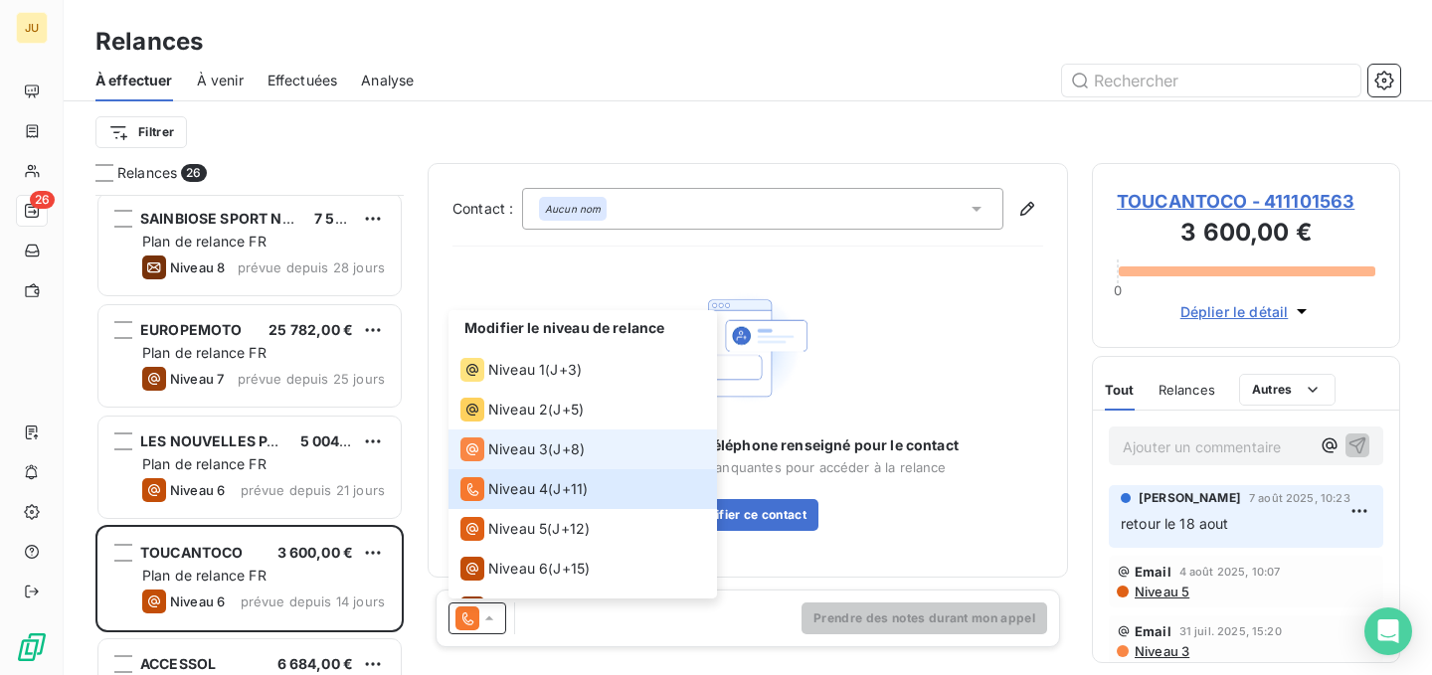
click at [534, 453] on span "Niveau 3" at bounding box center [518, 450] width 60 height 20
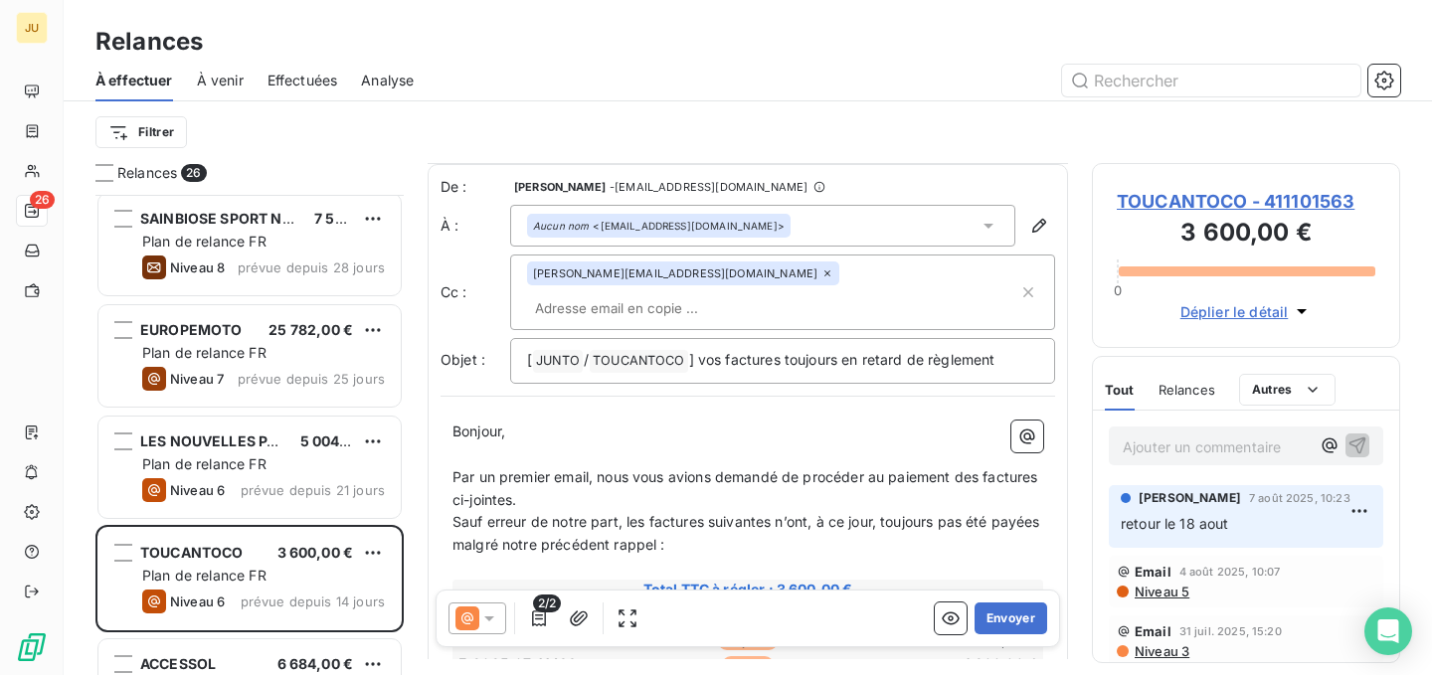
scroll to position [396, 0]
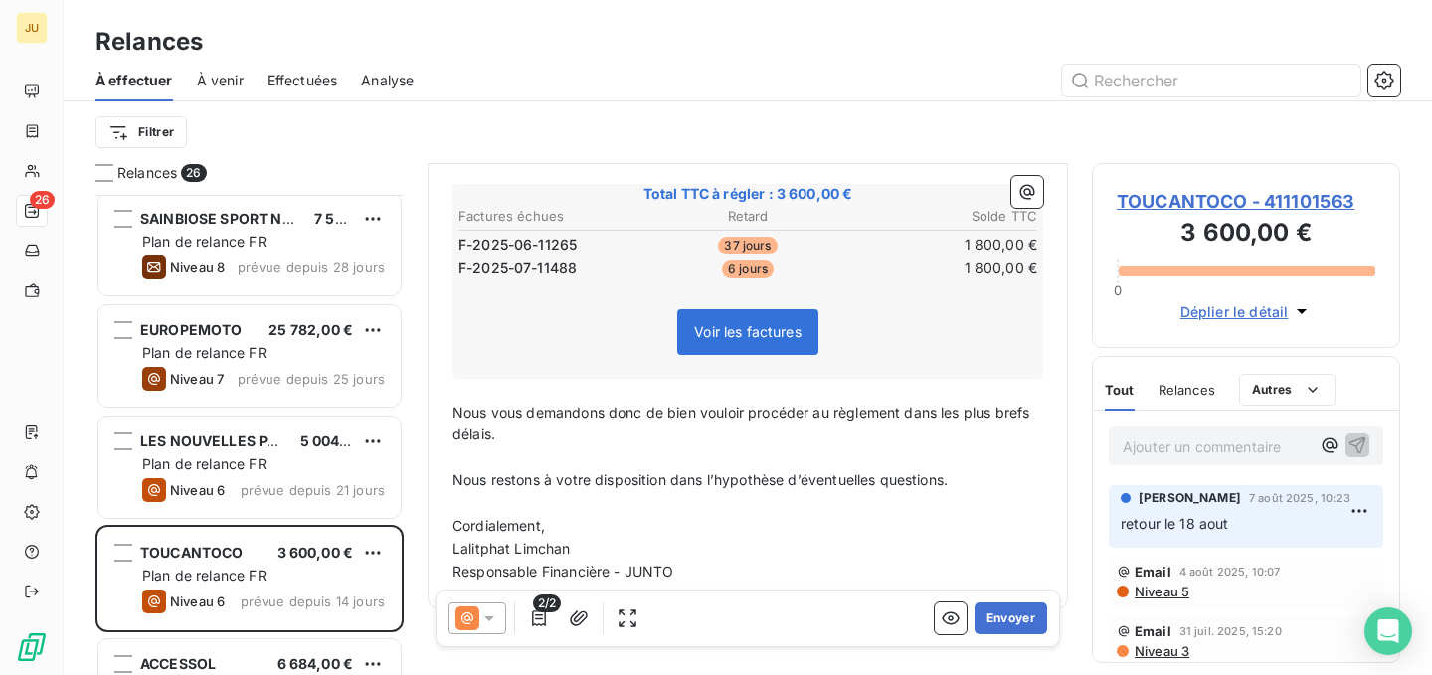
click at [530, 540] on span "Lalitphat Limchan" at bounding box center [512, 548] width 118 height 17
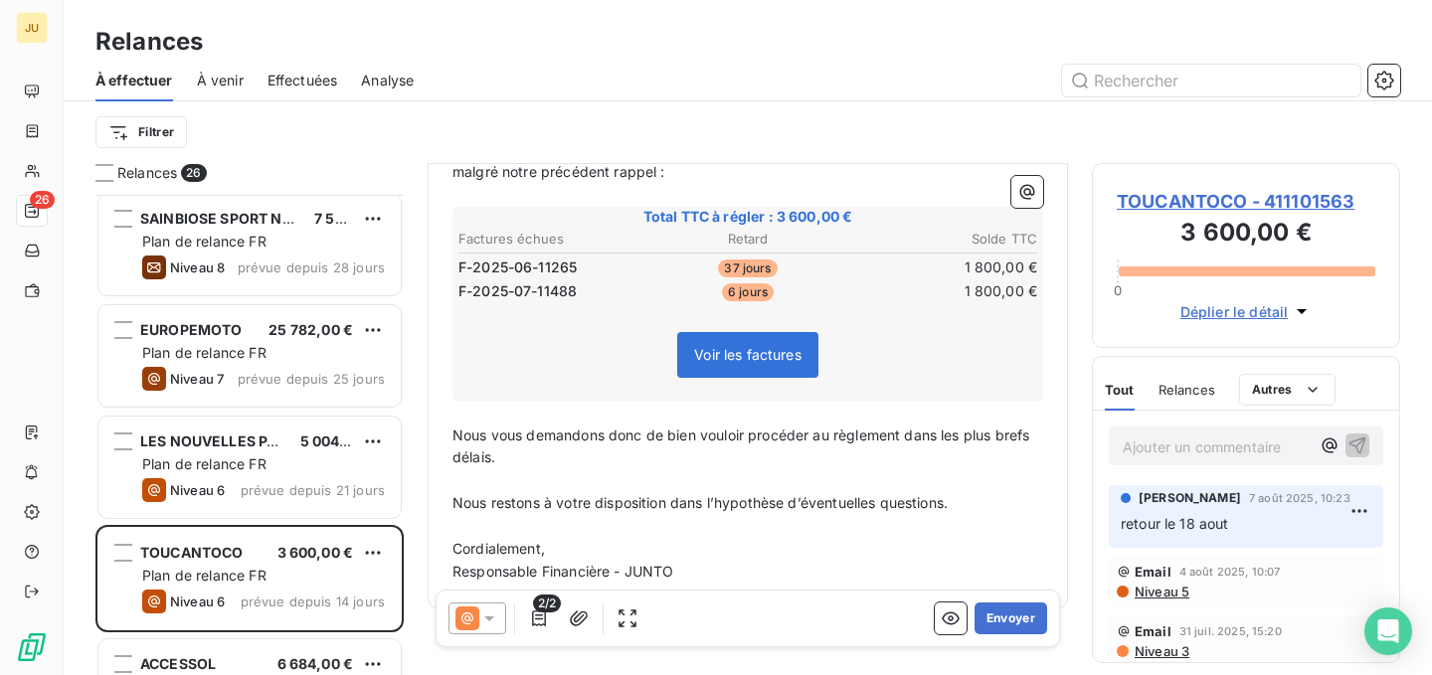
scroll to position [0, 0]
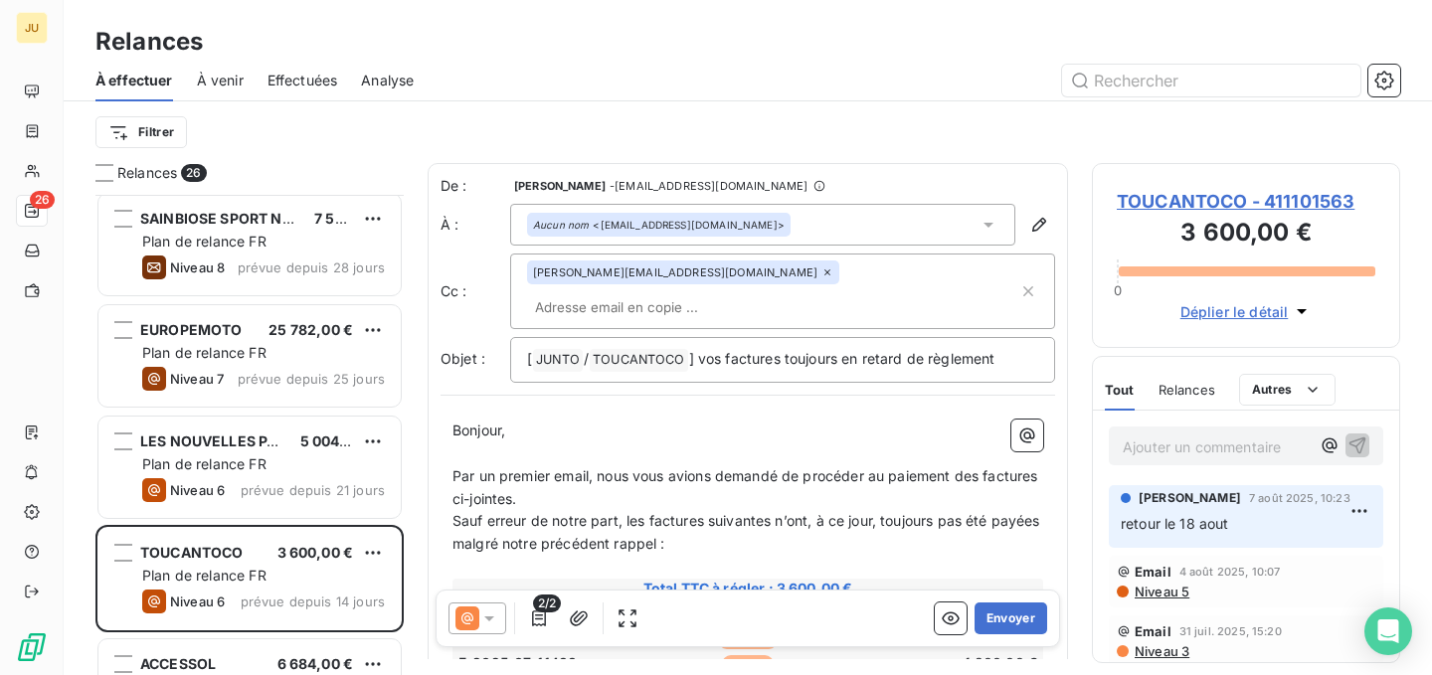
click at [757, 292] on input "text" at bounding box center [642, 307] width 230 height 30
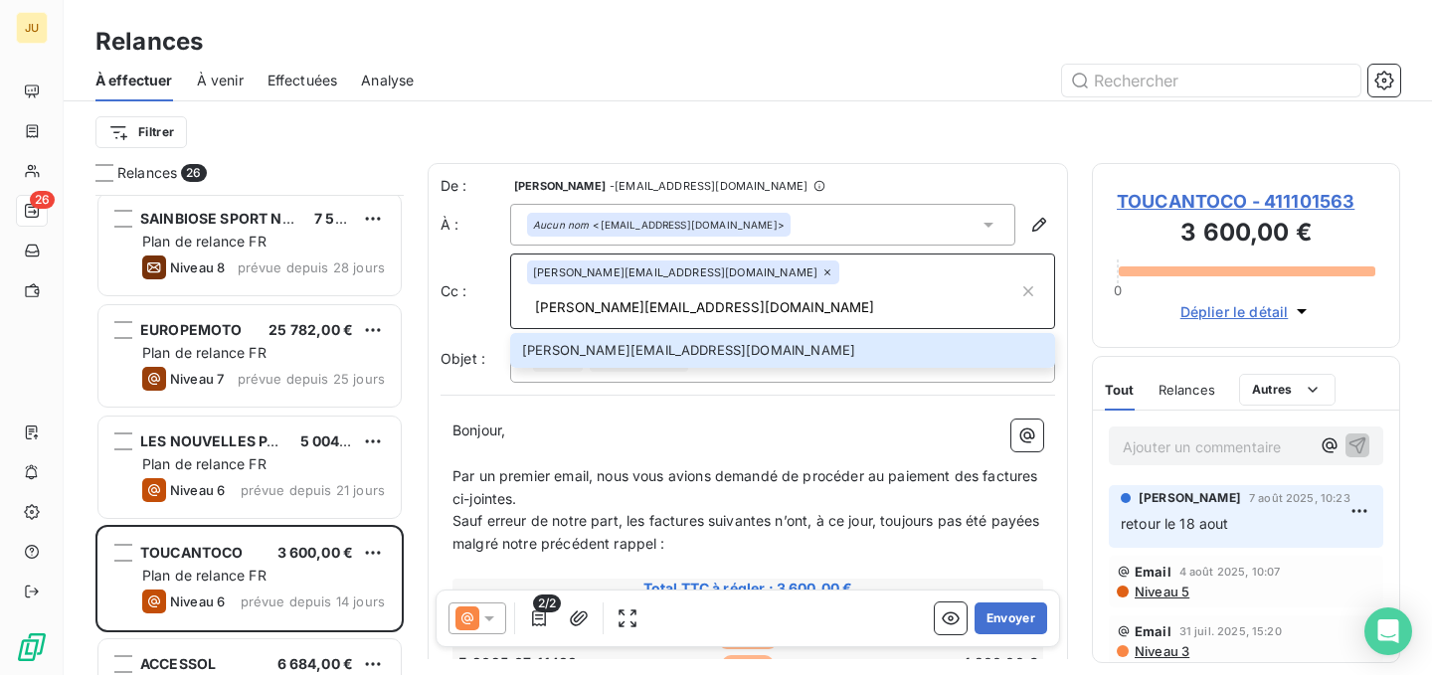
click at [836, 292] on input "[PERSON_NAME][EMAIL_ADDRESS][DOMAIN_NAME]" at bounding box center [772, 307] width 491 height 30
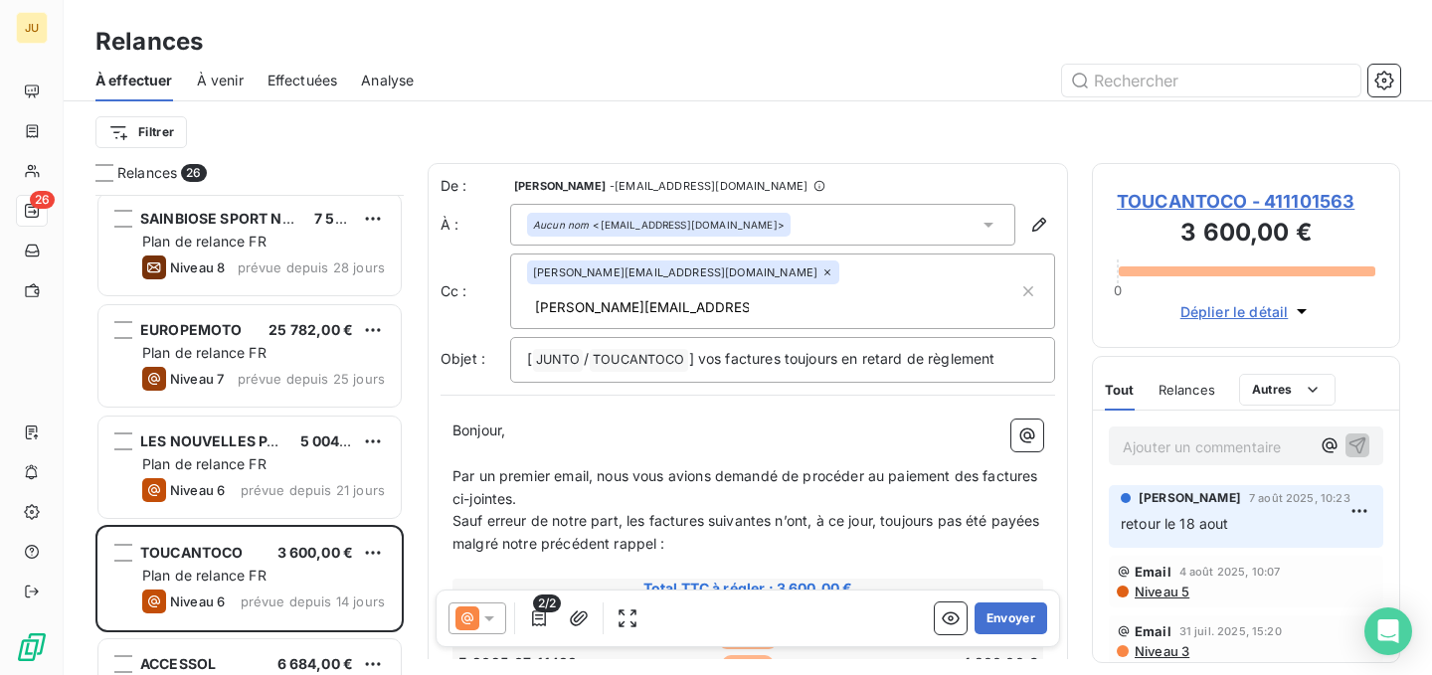
click at [757, 292] on input "[PERSON_NAME][EMAIL_ADDRESS][DOMAIN_NAME]" at bounding box center [642, 307] width 230 height 30
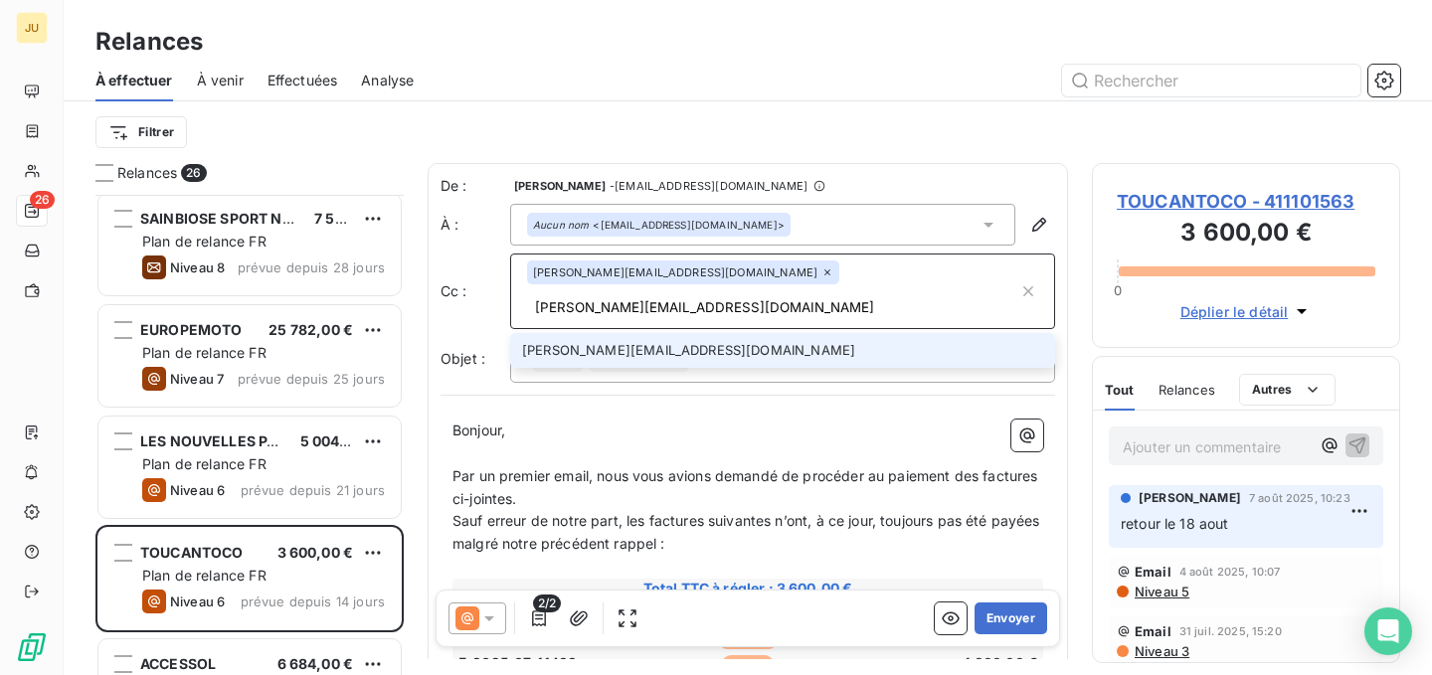
click at [824, 292] on input "[PERSON_NAME][EMAIL_ADDRESS][DOMAIN_NAME]" at bounding box center [772, 307] width 491 height 30
drag, startPoint x: 888, startPoint y: 275, endPoint x: 701, endPoint y: 280, distance: 187.1
click at [701, 280] on div "[PERSON_NAME][EMAIL_ADDRESS][DOMAIN_NAME] [DOMAIN_NAME][EMAIL_ADDRESS][DOMAIN_N…" at bounding box center [772, 292] width 491 height 62
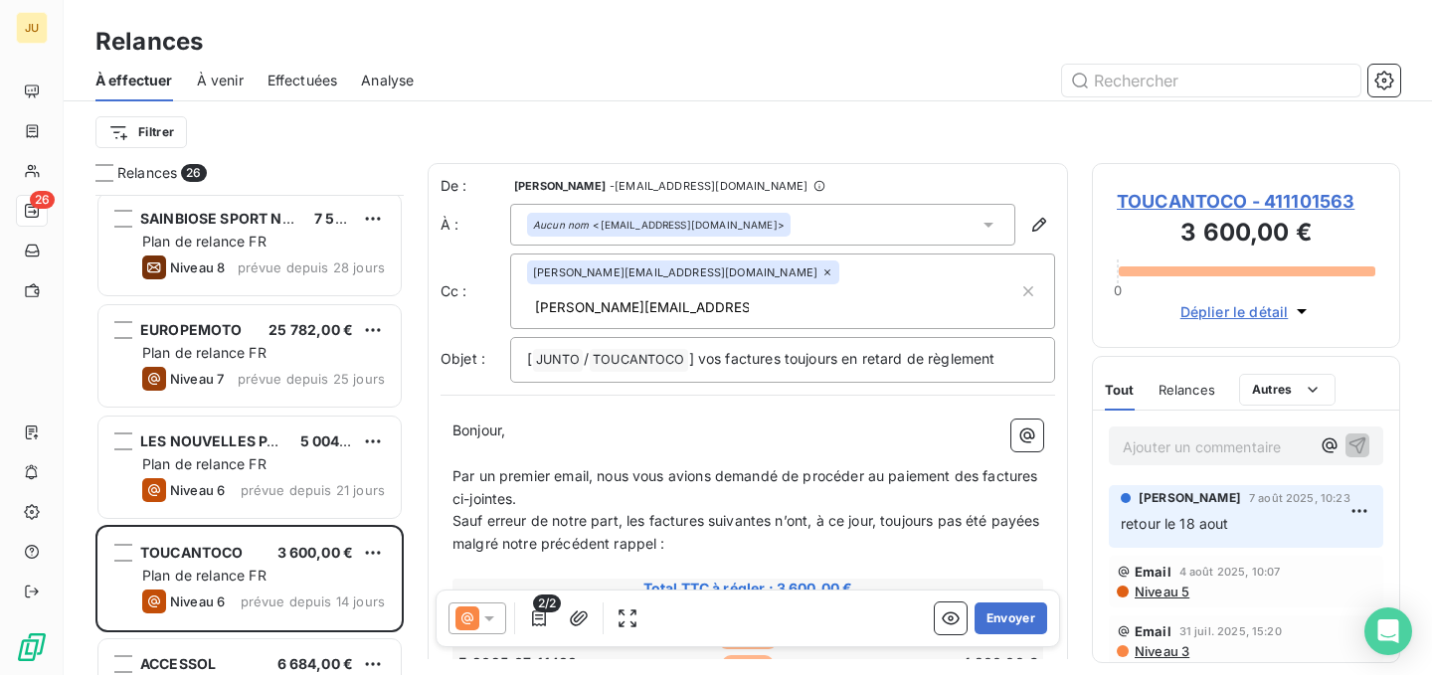
paste input "[PERSON_NAME].[PERSON_NAME]"
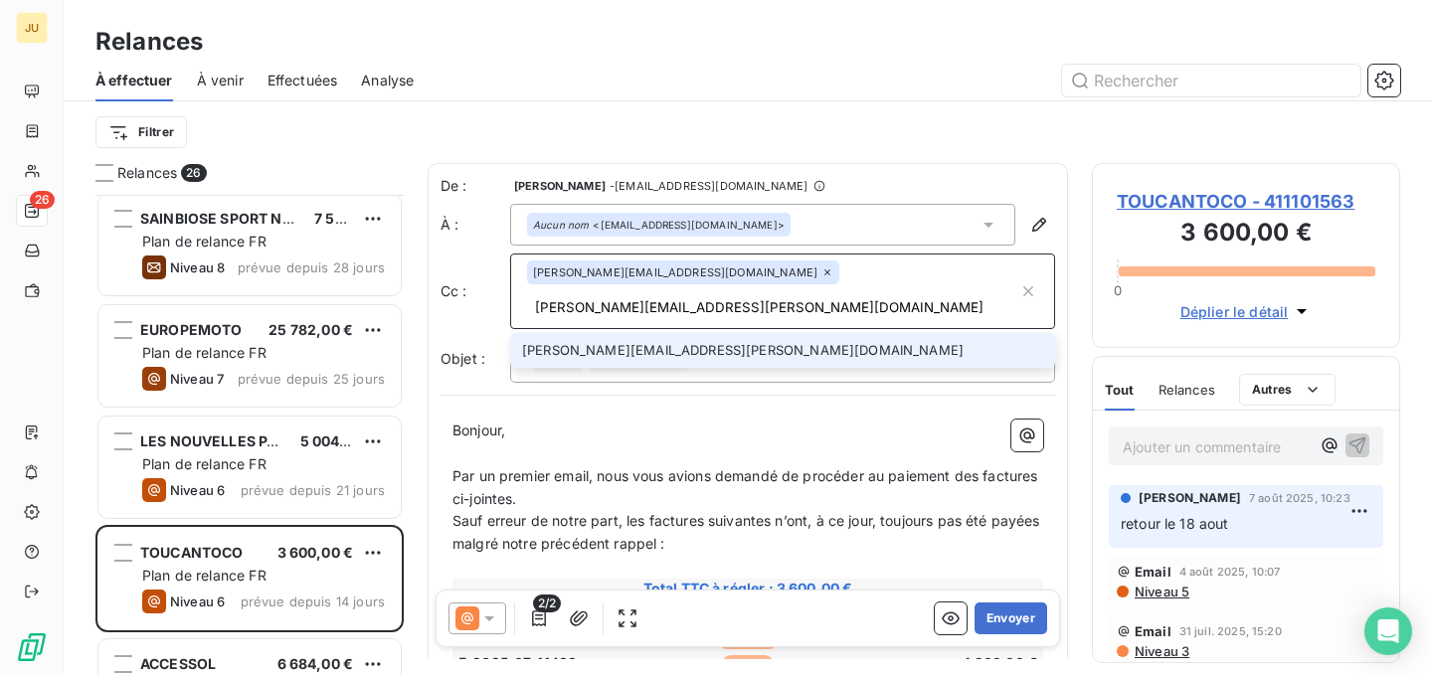
type input "[PERSON_NAME][EMAIL_ADDRESS][PERSON_NAME][DOMAIN_NAME]"
click at [704, 333] on li "[PERSON_NAME][EMAIL_ADDRESS][PERSON_NAME][DOMAIN_NAME]" at bounding box center [782, 350] width 545 height 35
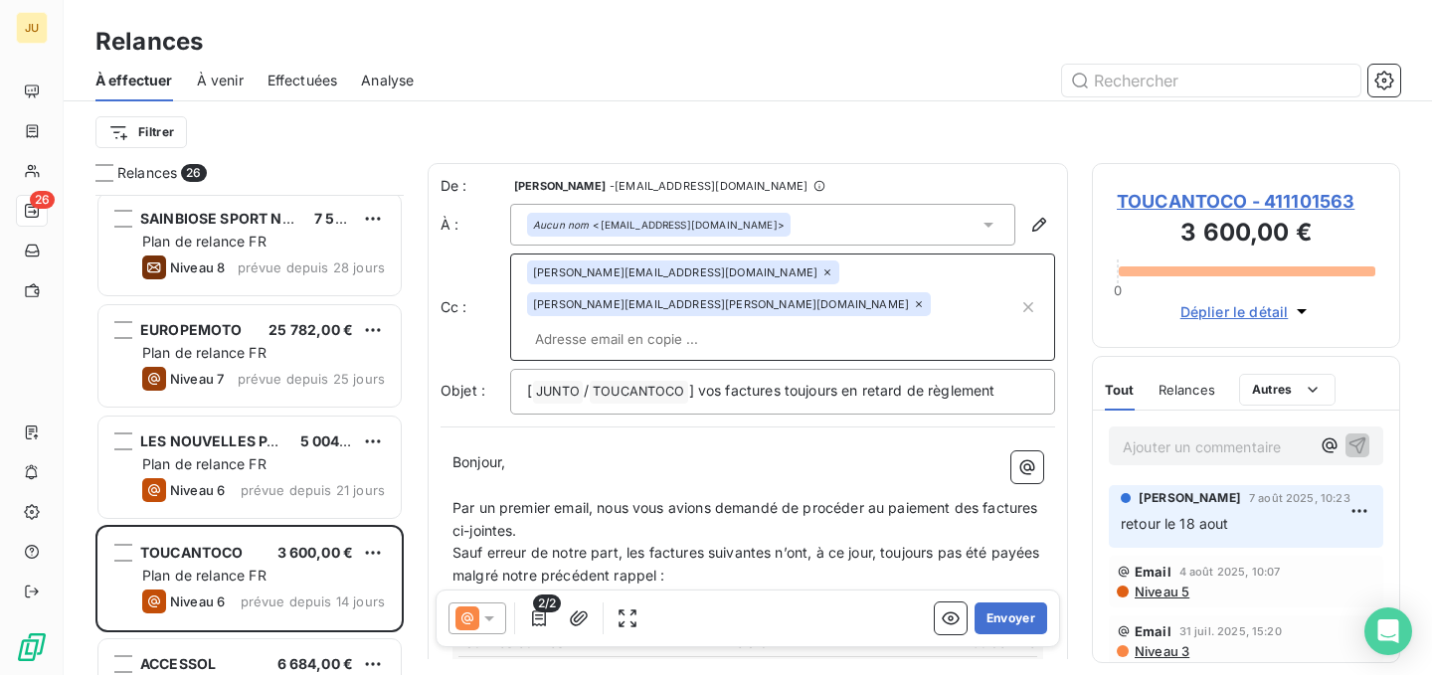
scroll to position [403, 0]
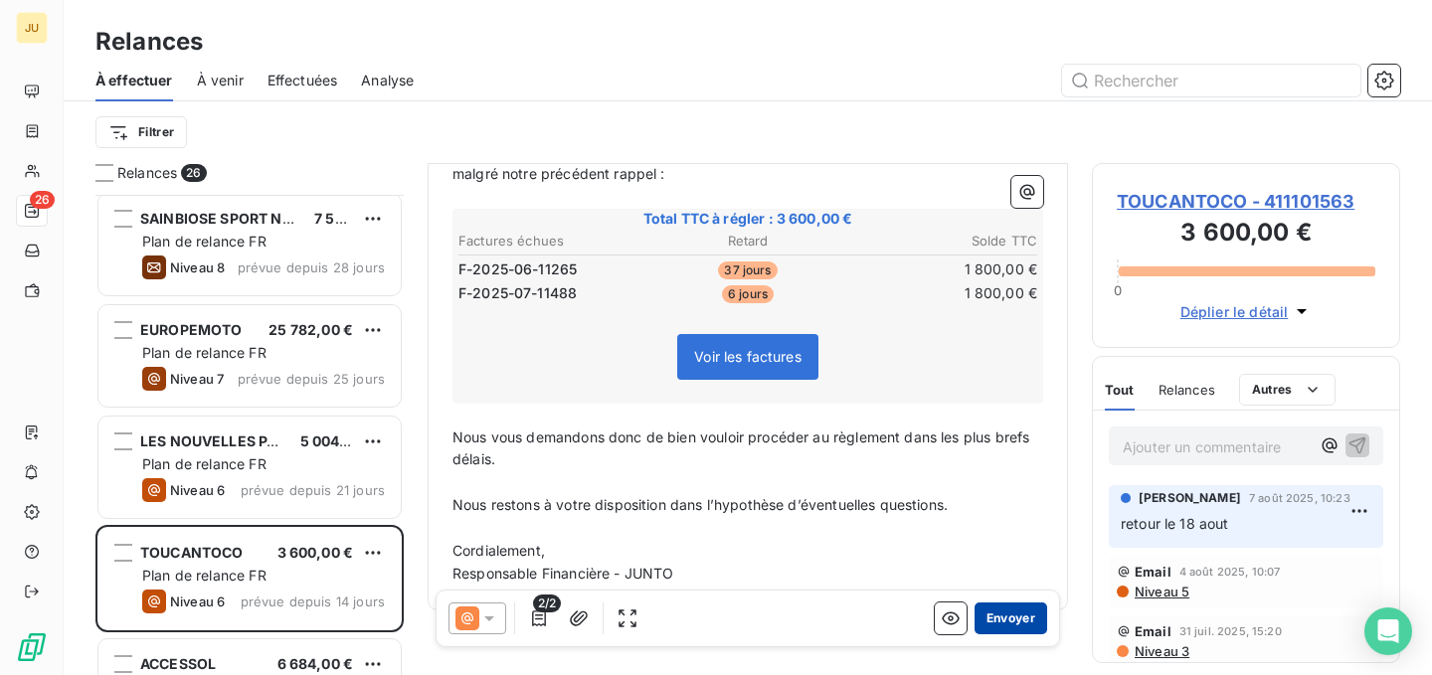
click at [985, 617] on button "Envoyer" at bounding box center [1011, 619] width 73 height 32
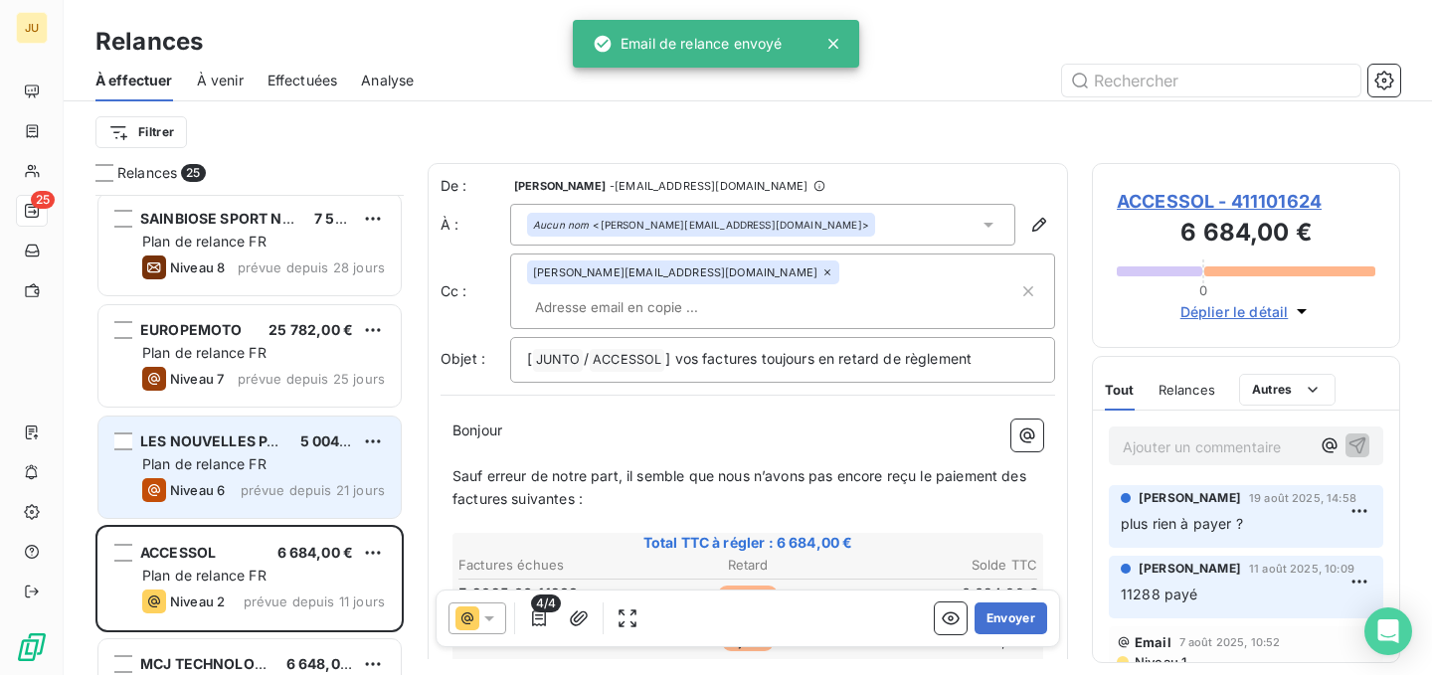
click at [312, 468] on div "Plan de relance FR" at bounding box center [263, 465] width 243 height 20
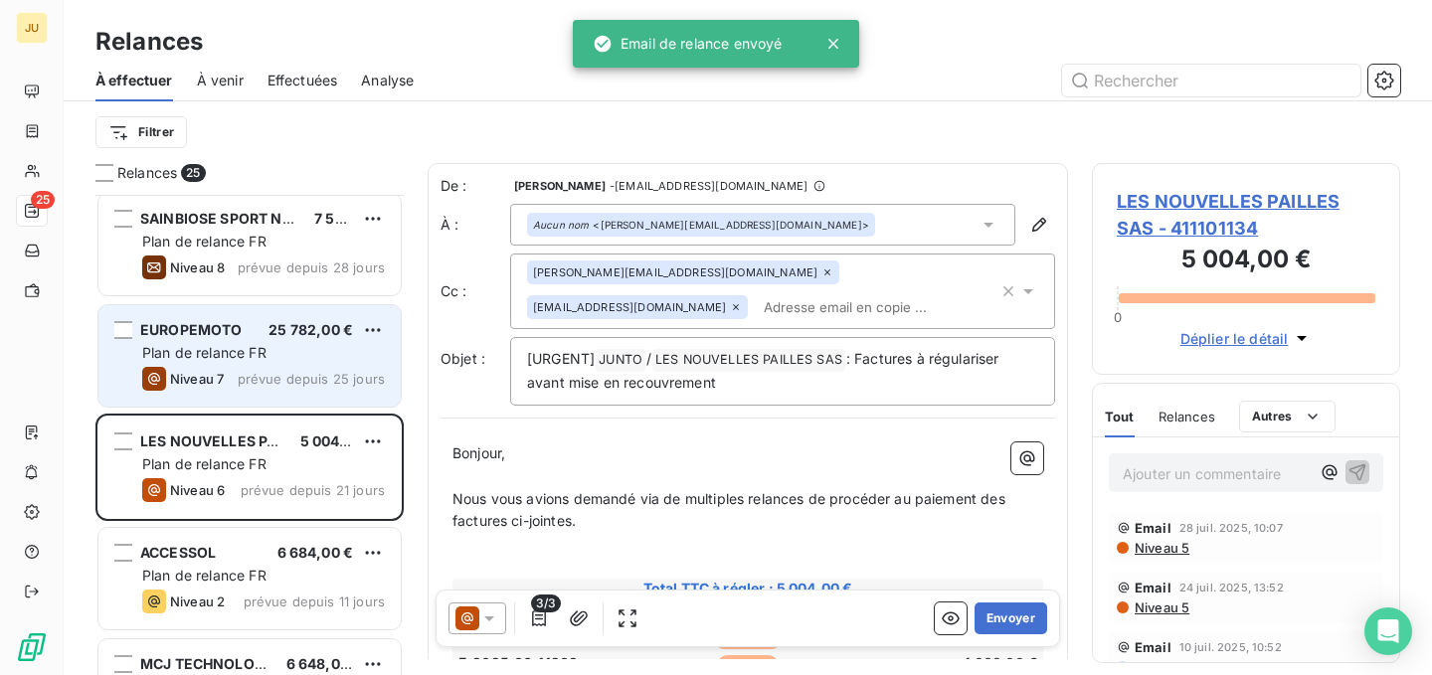
click at [300, 341] on div "EUROPEMOTO 25 782,00 € Plan de relance FR Niveau 7 prévue depuis 25 jours" at bounding box center [249, 355] width 302 height 101
